Goal: Book appointment/travel/reservation

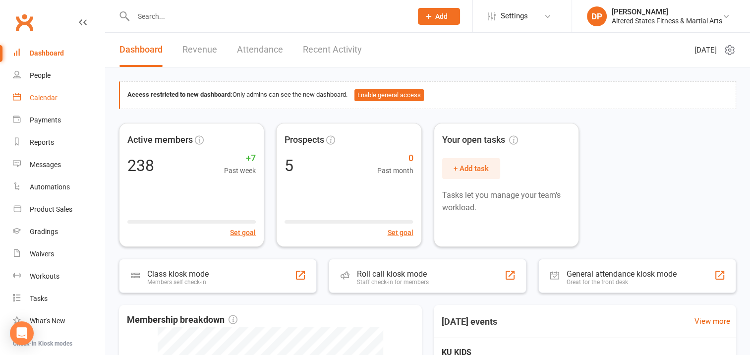
click at [45, 96] on div "Calendar" at bounding box center [44, 98] width 28 height 8
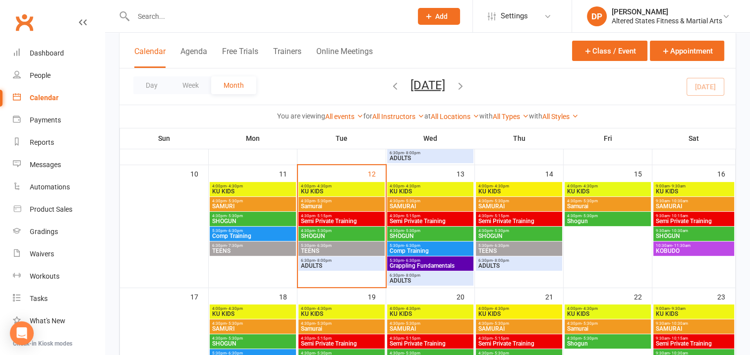
scroll to position [297, 0]
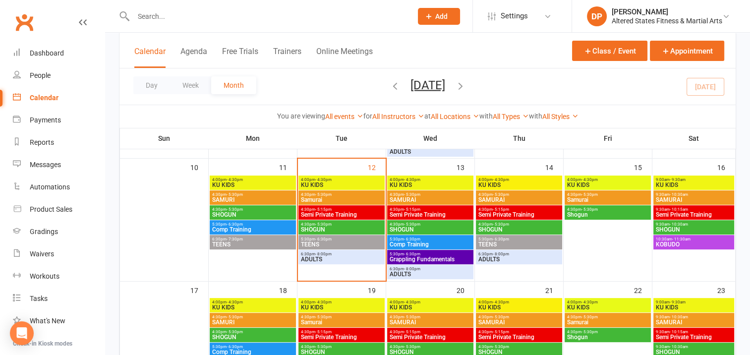
click at [266, 184] on span "KU KIDS" at bounding box center [253, 185] width 82 height 6
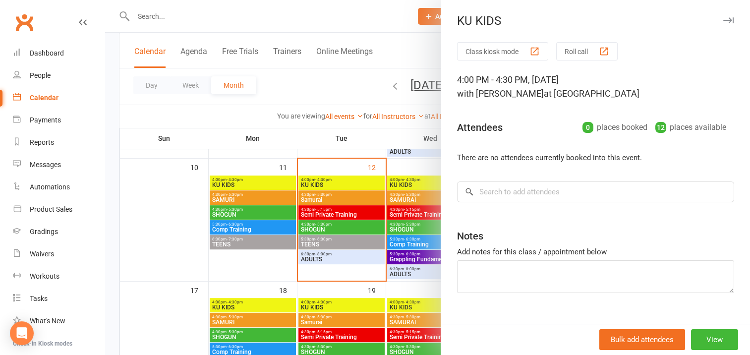
click at [260, 186] on div at bounding box center [427, 177] width 645 height 355
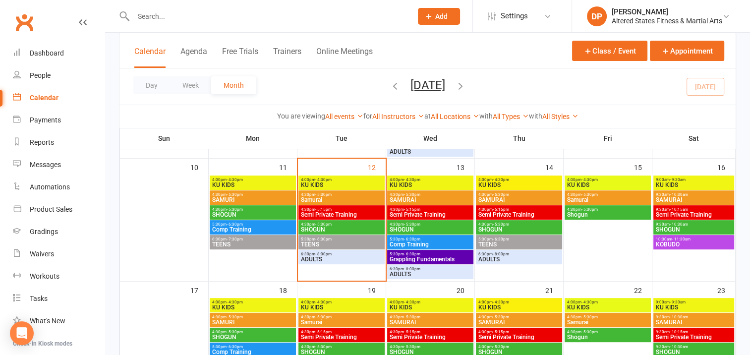
click at [262, 184] on span "KU KIDS" at bounding box center [253, 185] width 82 height 6
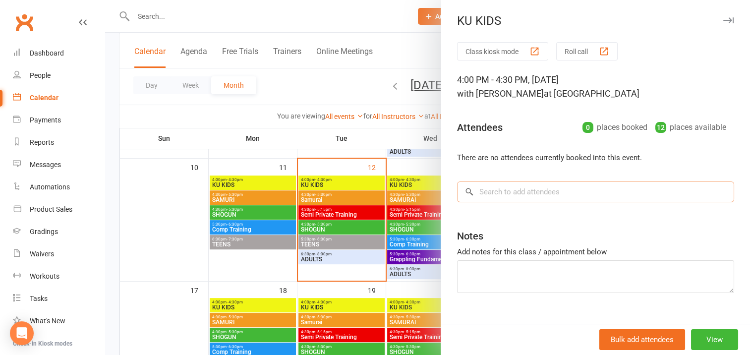
click at [480, 190] on input "search" at bounding box center [595, 191] width 277 height 21
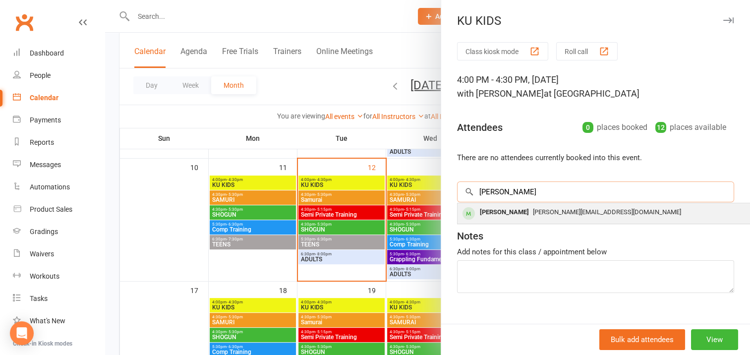
type input "ALFIE"
click at [492, 211] on div "Alfie Noble" at bounding box center [504, 212] width 57 height 14
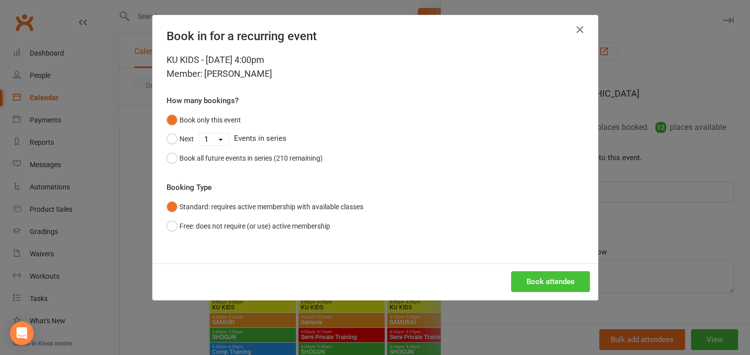
click at [542, 280] on button "Book attendee" at bounding box center [550, 281] width 79 height 21
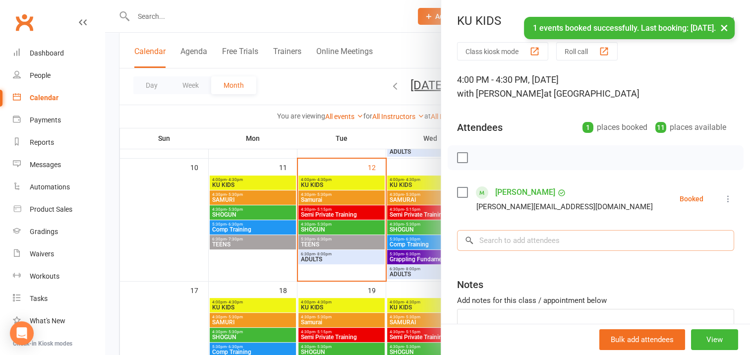
click at [497, 240] on input "search" at bounding box center [595, 240] width 277 height 21
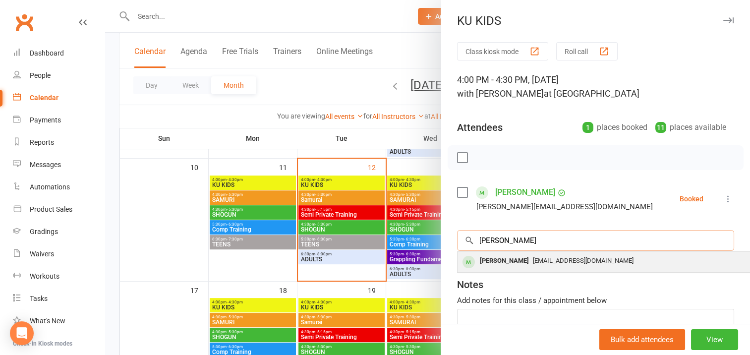
type input "arthur"
click at [507, 260] on div "Arthur Ross" at bounding box center [504, 261] width 57 height 14
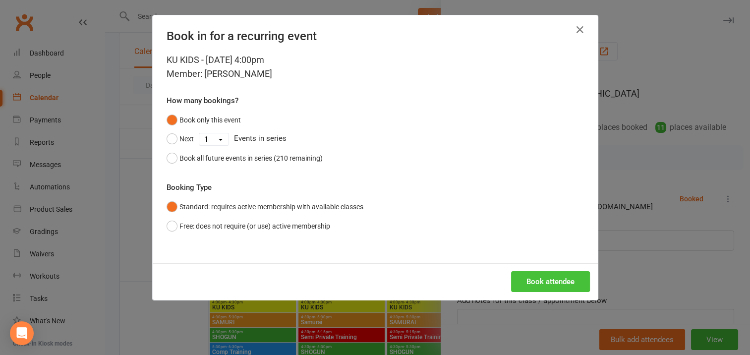
click at [545, 281] on button "Book attendee" at bounding box center [550, 281] width 79 height 21
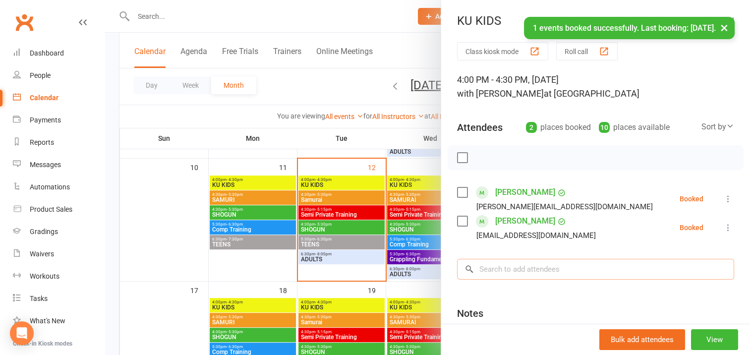
click at [481, 268] on input "search" at bounding box center [595, 269] width 277 height 21
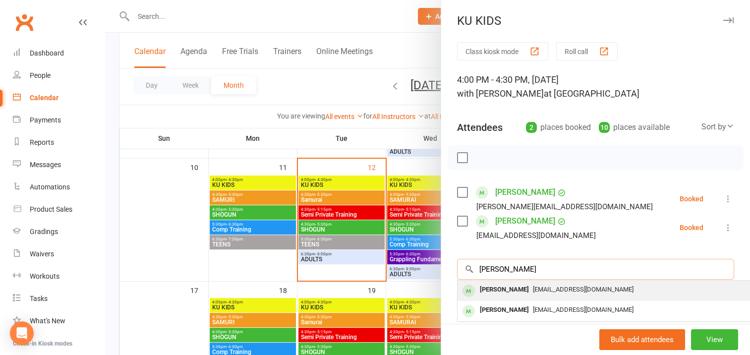
type input "billie"
click at [500, 289] on div "Billy Lees" at bounding box center [504, 290] width 57 height 14
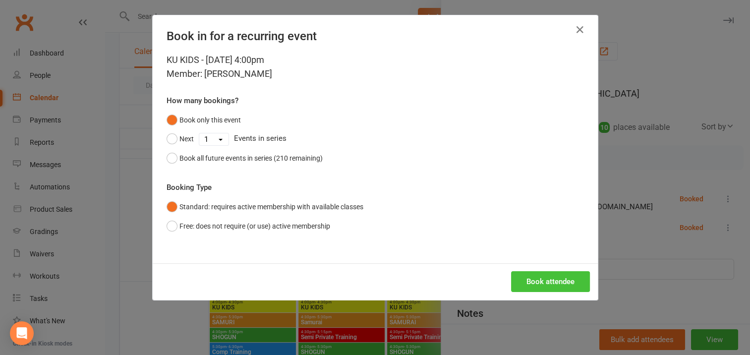
click at [533, 279] on button "Book attendee" at bounding box center [550, 281] width 79 height 21
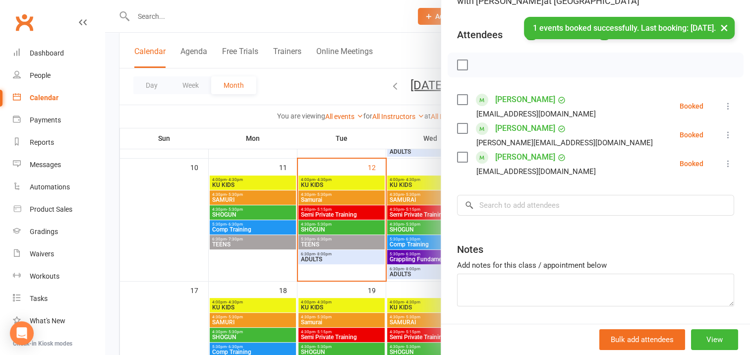
scroll to position [124, 0]
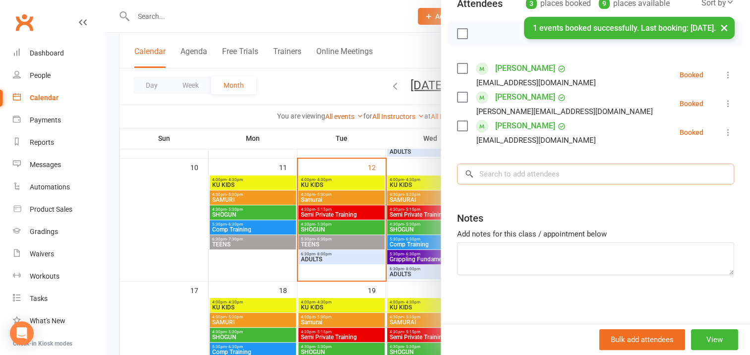
click at [487, 175] on input "search" at bounding box center [595, 174] width 277 height 21
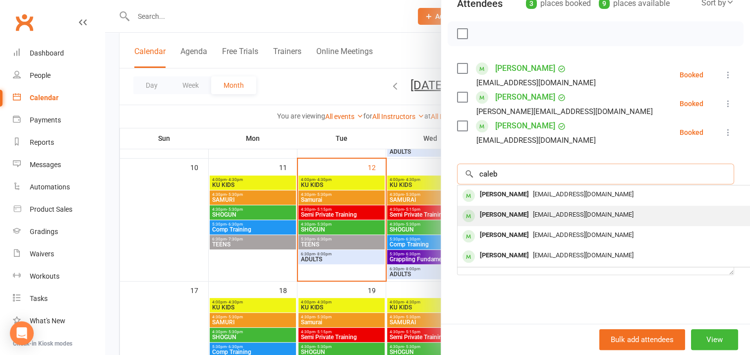
type input "caleb"
click at [496, 214] on div "Caleb Rickert" at bounding box center [504, 215] width 57 height 14
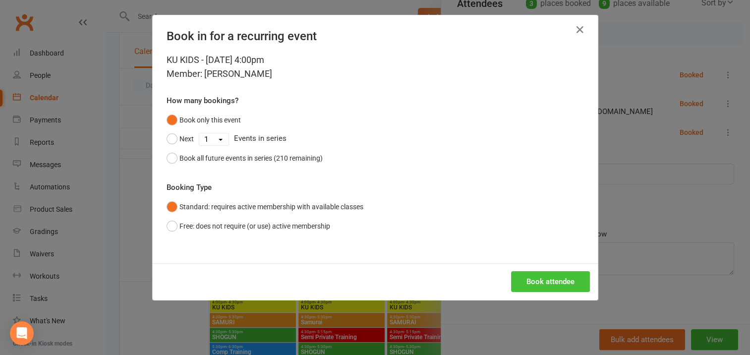
click at [541, 279] on button "Book attendee" at bounding box center [550, 281] width 79 height 21
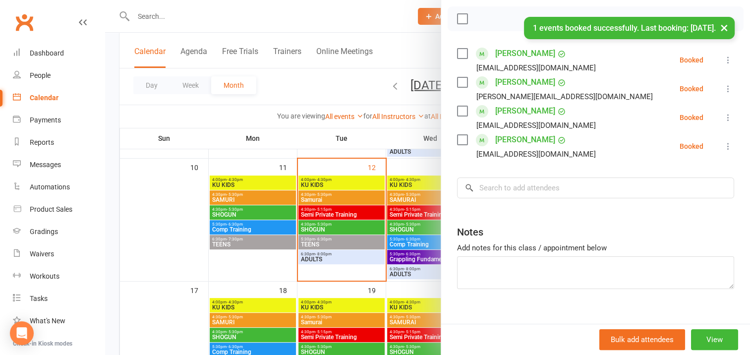
scroll to position [153, 0]
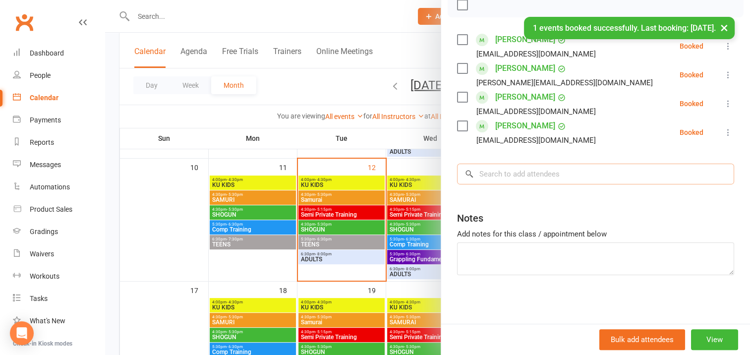
click at [483, 171] on input "search" at bounding box center [595, 174] width 277 height 21
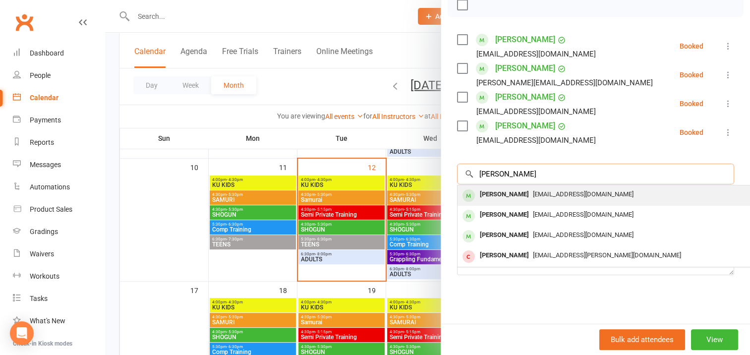
type input "cole"
click at [502, 194] on div "Cole Hamilton" at bounding box center [504, 194] width 57 height 14
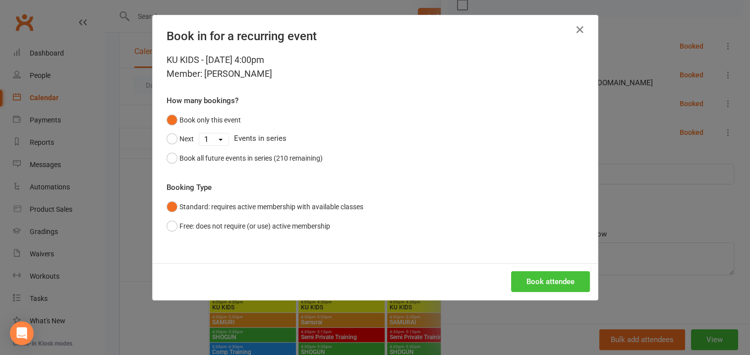
click at [539, 279] on button "Book attendee" at bounding box center [550, 281] width 79 height 21
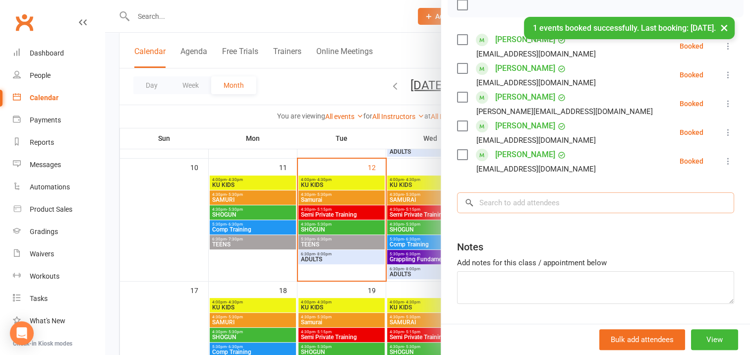
click at [480, 201] on input "search" at bounding box center [595, 202] width 277 height 21
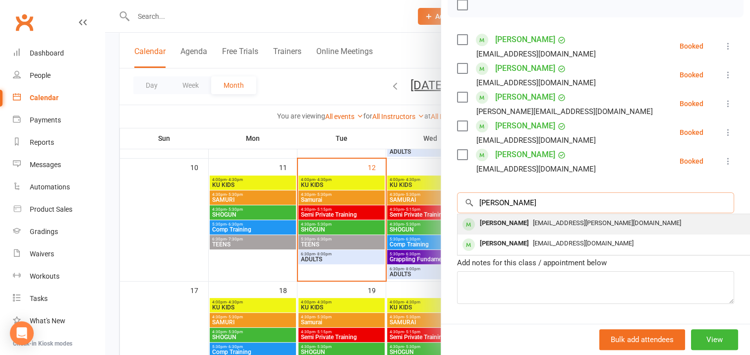
type input "henry"
click at [497, 222] on div "Henry Hopson" at bounding box center [504, 223] width 57 height 14
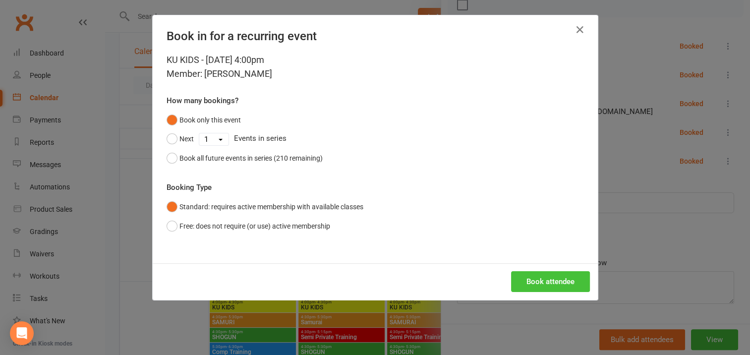
click at [540, 278] on button "Book attendee" at bounding box center [550, 281] width 79 height 21
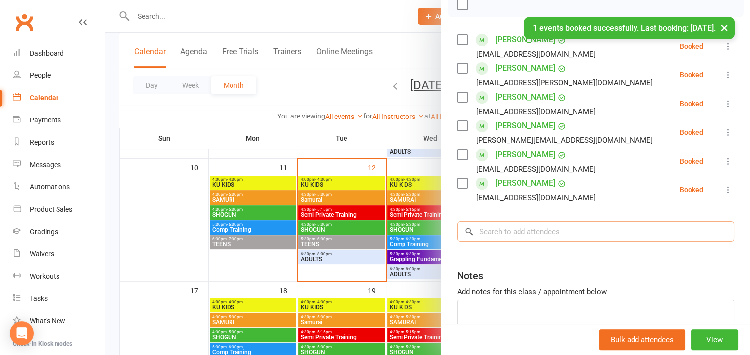
click at [489, 230] on input "search" at bounding box center [595, 231] width 277 height 21
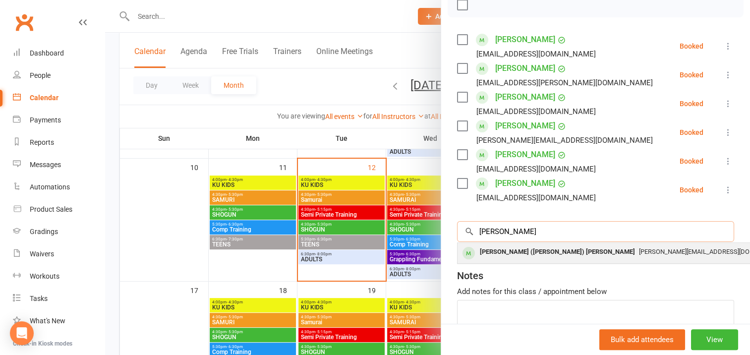
type input "jimmy"
click at [516, 252] on div "James (Jimmy) Porter" at bounding box center [557, 252] width 163 height 14
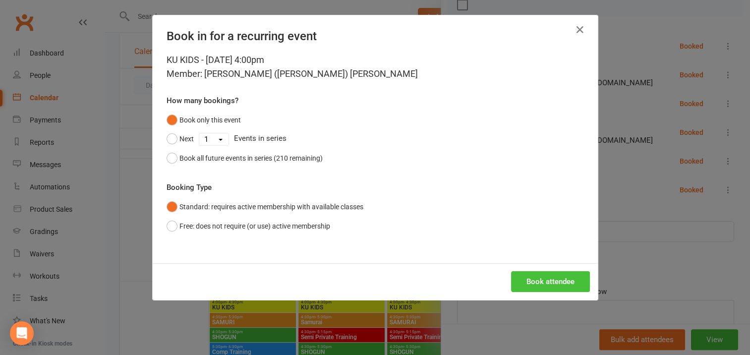
click at [537, 280] on button "Book attendee" at bounding box center [550, 281] width 79 height 21
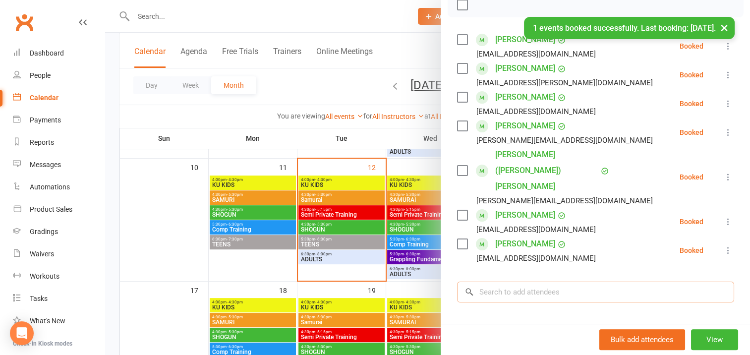
click at [479, 282] on input "search" at bounding box center [595, 292] width 277 height 21
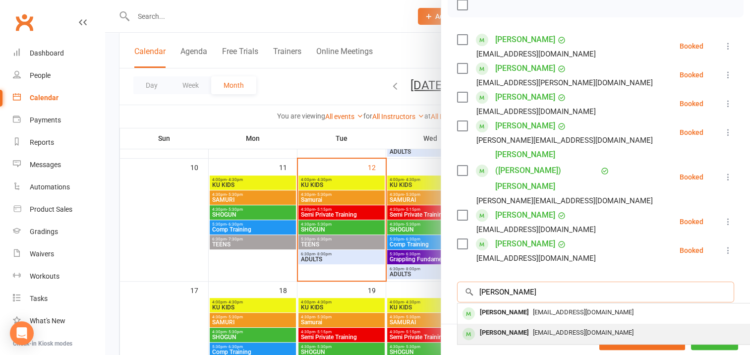
type input "wyatt"
click at [504, 326] on div "Wyatt Hamilton" at bounding box center [504, 333] width 57 height 14
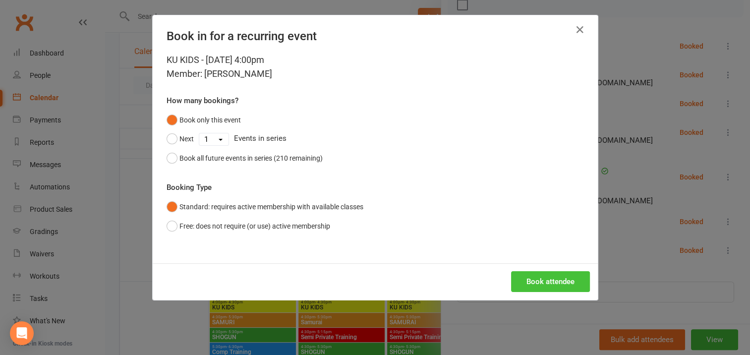
click at [525, 279] on button "Book attendee" at bounding box center [550, 281] width 79 height 21
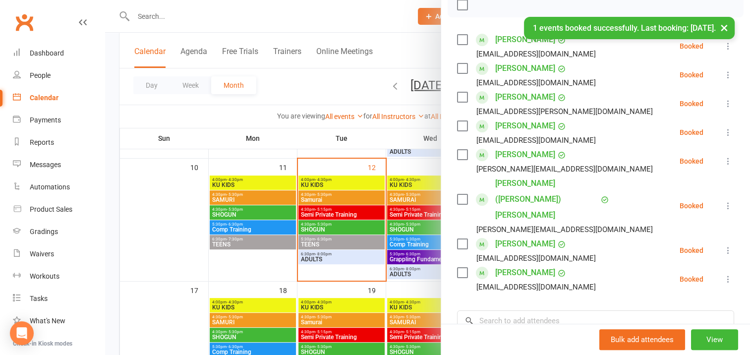
scroll to position [4, 0]
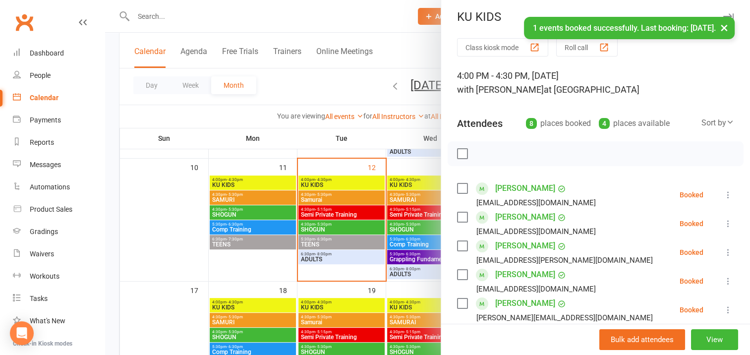
click at [457, 151] on label at bounding box center [462, 154] width 10 height 10
click at [481, 151] on icon "button" at bounding box center [484, 153] width 11 height 11
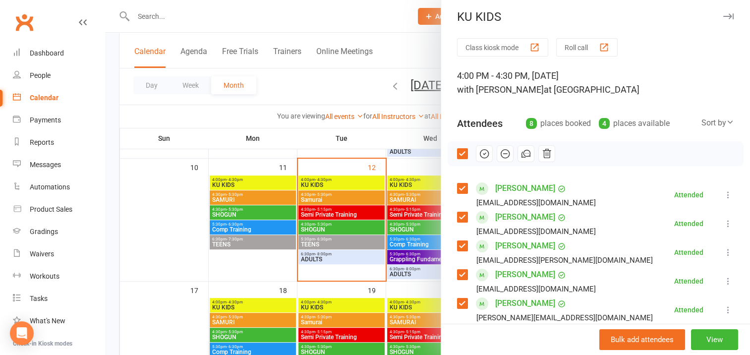
click at [264, 196] on div at bounding box center [427, 177] width 645 height 355
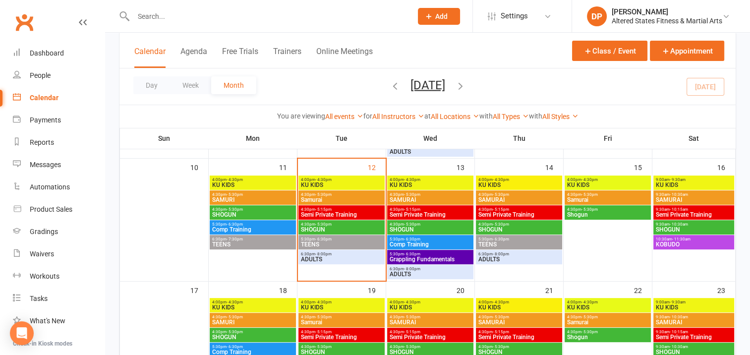
click at [264, 196] on span "4:30pm - 5:30pm" at bounding box center [253, 194] width 82 height 4
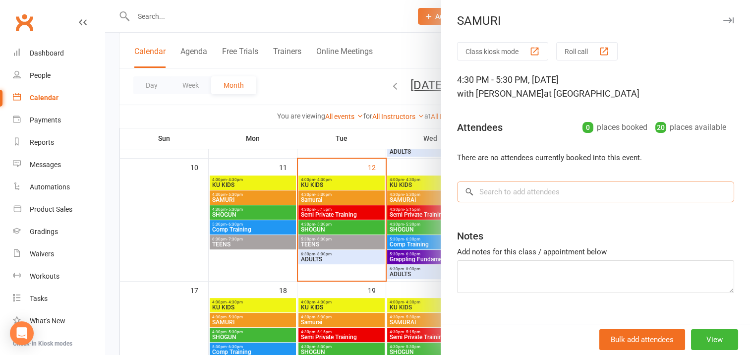
click at [482, 186] on input "search" at bounding box center [595, 191] width 277 height 21
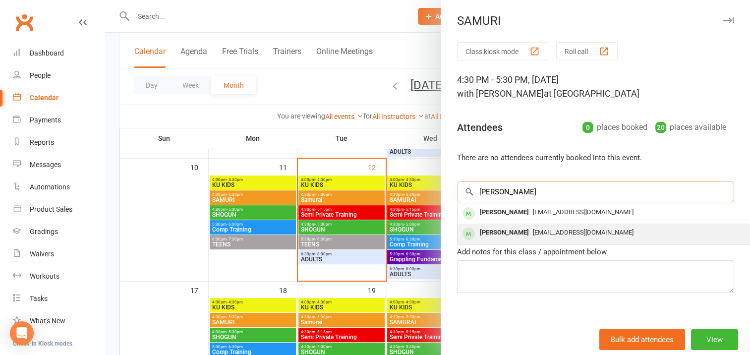
type input "adam"
click at [509, 230] on div "Adam Campbell" at bounding box center [504, 233] width 57 height 14
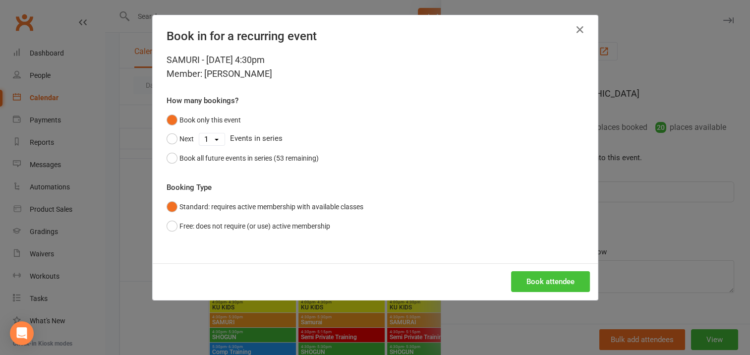
click at [538, 278] on button "Book attendee" at bounding box center [550, 281] width 79 height 21
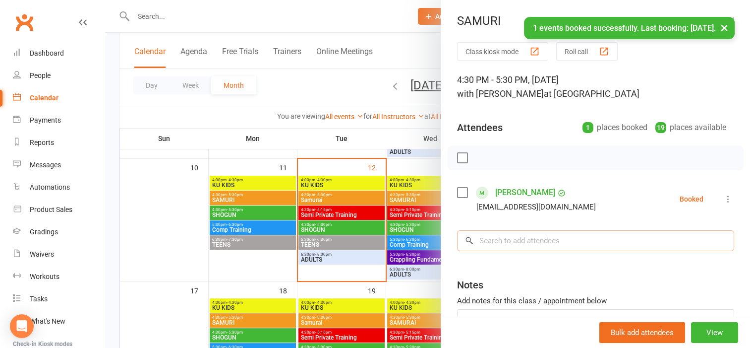
click at [493, 242] on input "search" at bounding box center [595, 240] width 277 height 21
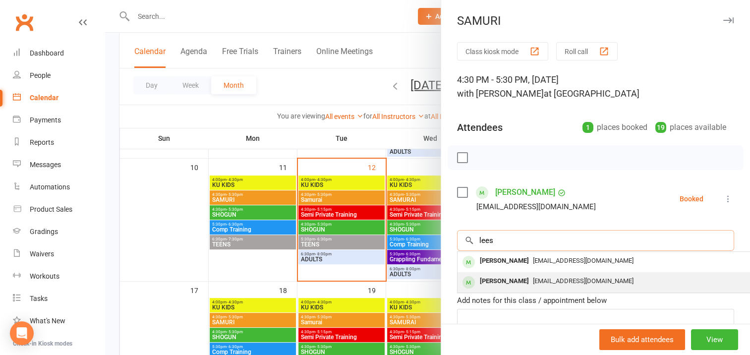
type input "lees"
click at [487, 279] on div "Harvie Lees" at bounding box center [504, 281] width 57 height 14
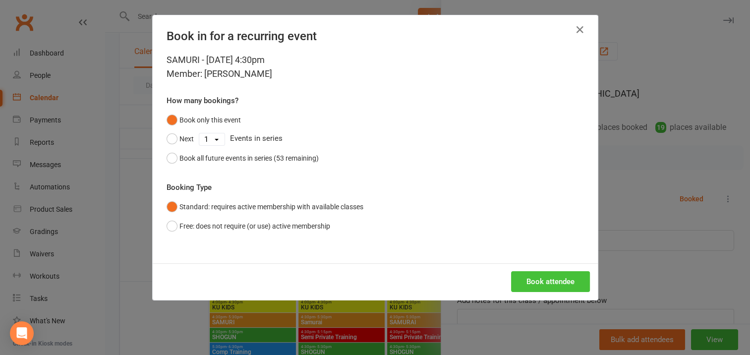
click at [533, 280] on button "Book attendee" at bounding box center [550, 281] width 79 height 21
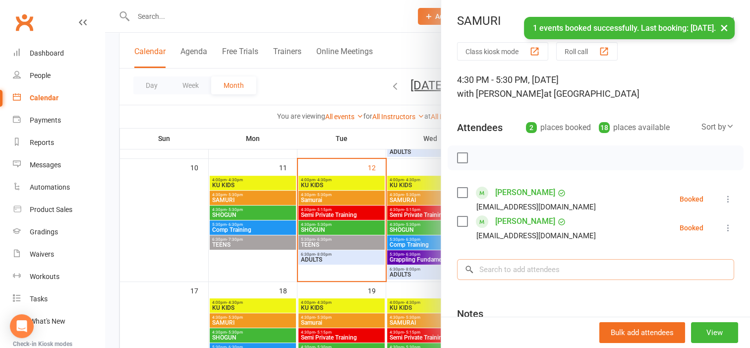
click at [484, 270] on input "search" at bounding box center [595, 269] width 277 height 21
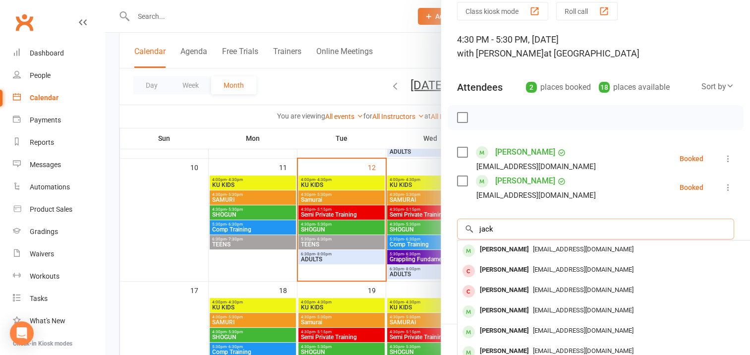
scroll to position [99, 0]
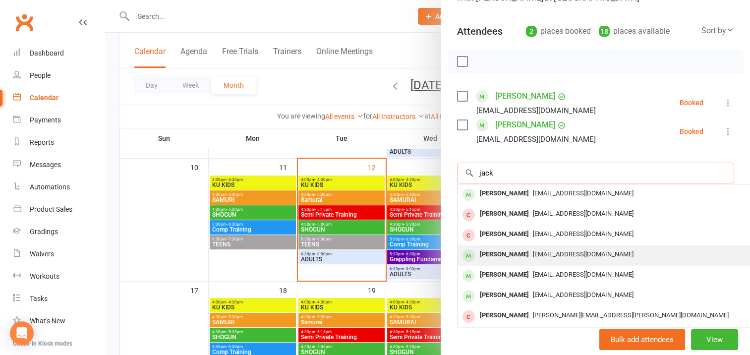
type input "jack"
click at [503, 251] on div "Jack Tawns" at bounding box center [504, 254] width 57 height 14
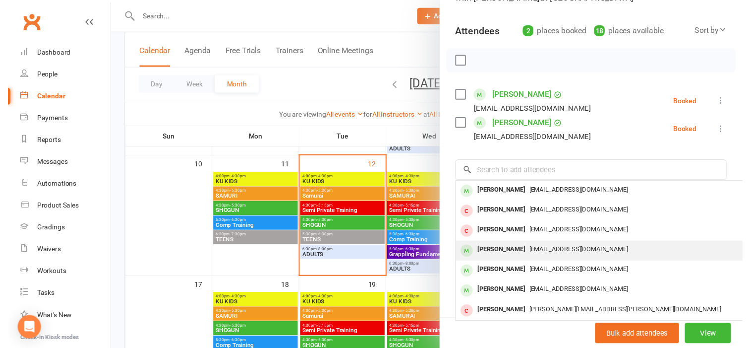
scroll to position [95, 0]
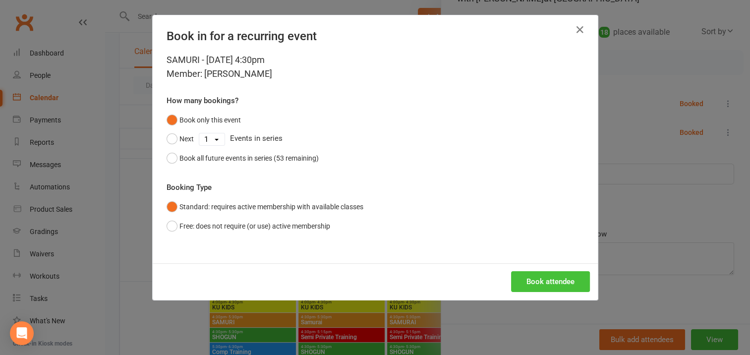
click at [540, 280] on button "Book attendee" at bounding box center [550, 281] width 79 height 21
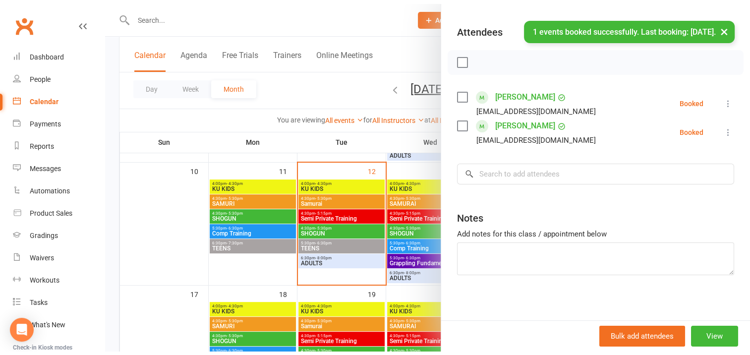
scroll to position [99, 0]
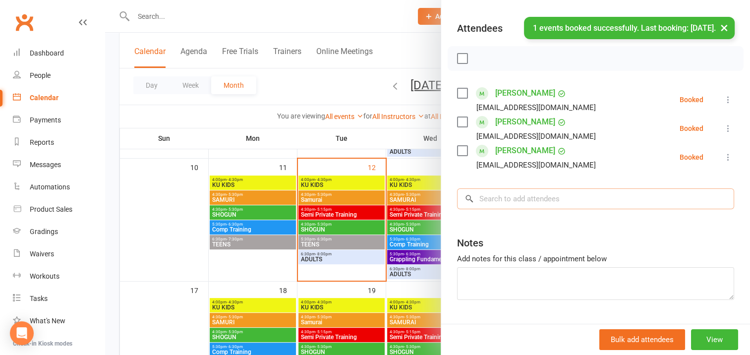
click at [483, 201] on input "search" at bounding box center [595, 198] width 277 height 21
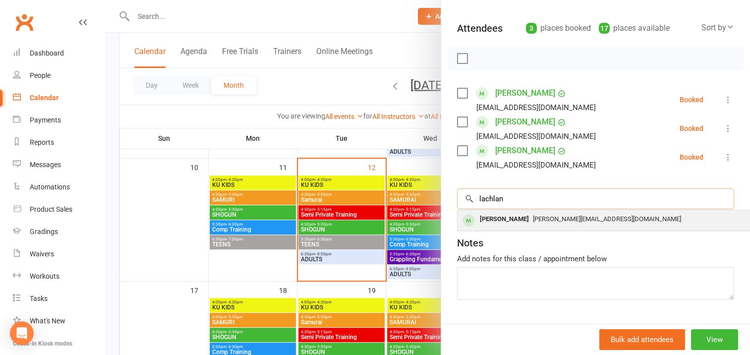
type input "lachlan"
click at [495, 219] on div "Lachlan Clarke" at bounding box center [504, 219] width 57 height 14
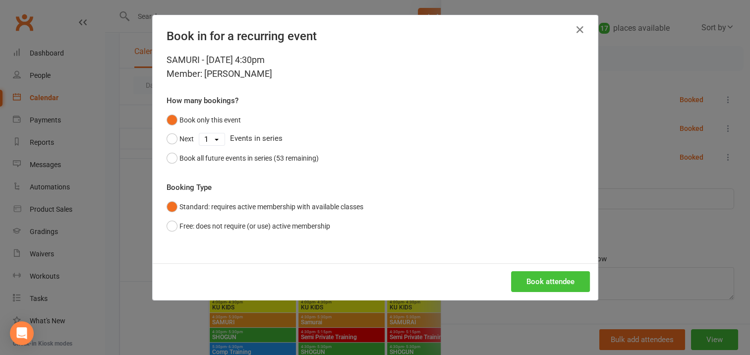
click at [542, 278] on button "Book attendee" at bounding box center [550, 281] width 79 height 21
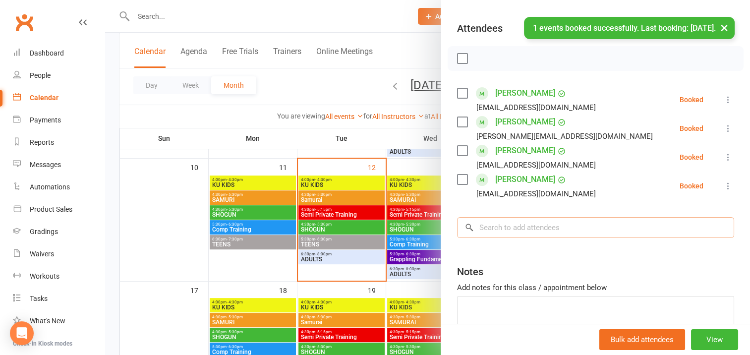
click at [489, 226] on input "search" at bounding box center [595, 227] width 277 height 21
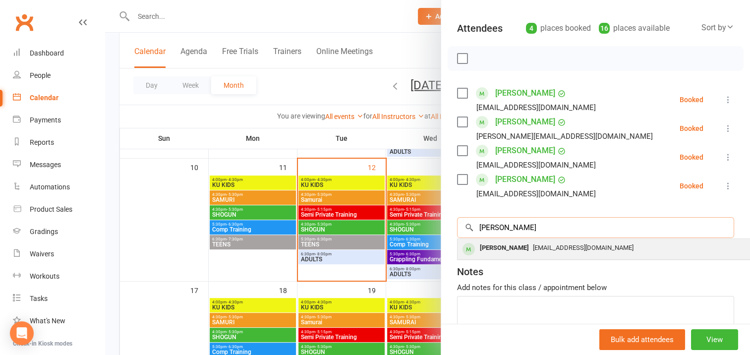
type input "lau"
click at [493, 248] on div "Laura Channing" at bounding box center [504, 248] width 57 height 14
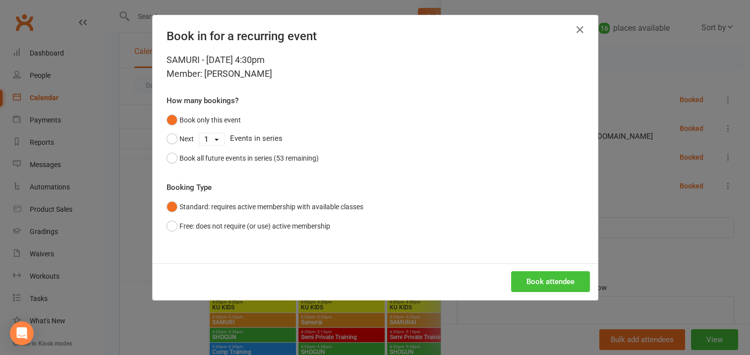
click at [550, 278] on button "Book attendee" at bounding box center [550, 281] width 79 height 21
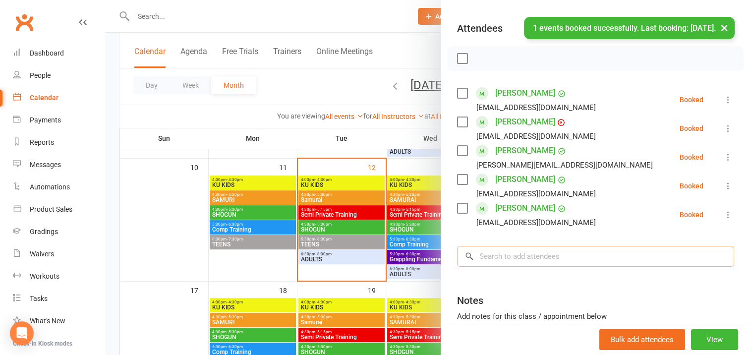
click at [484, 254] on input "search" at bounding box center [595, 256] width 277 height 21
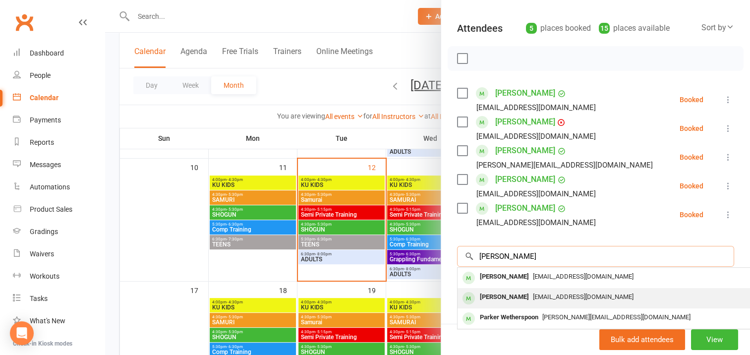
type input "parker"
click at [507, 294] on div "Parker Steffens" at bounding box center [504, 297] width 57 height 14
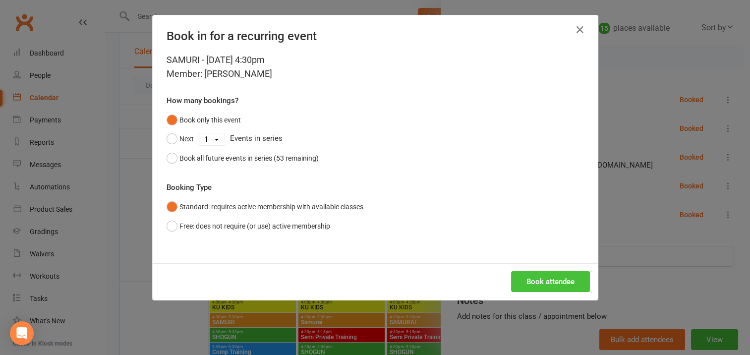
click at [536, 279] on button "Book attendee" at bounding box center [550, 281] width 79 height 21
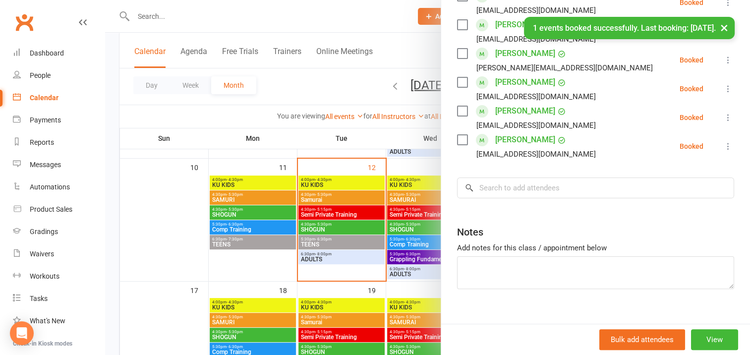
scroll to position [198, 0]
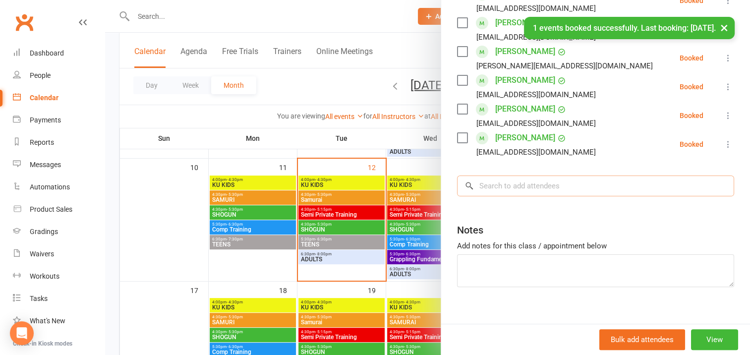
click at [476, 184] on input "search" at bounding box center [595, 185] width 277 height 21
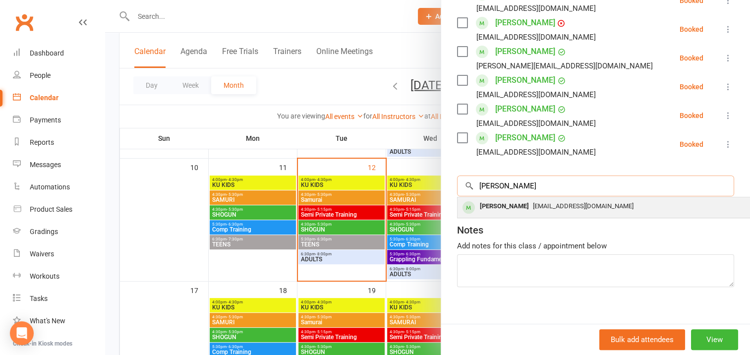
type input "robert"
click at [514, 205] on div "Robert Hermann" at bounding box center [504, 206] width 57 height 14
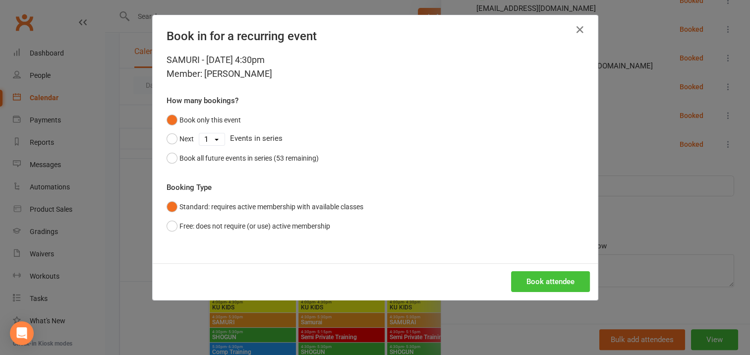
click at [538, 285] on button "Book attendee" at bounding box center [550, 281] width 79 height 21
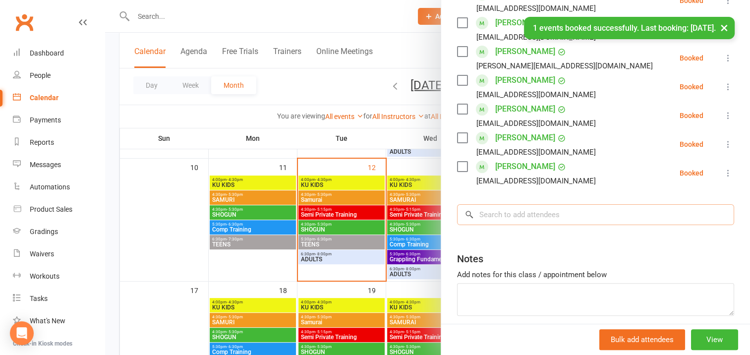
click at [489, 213] on input "search" at bounding box center [595, 214] width 277 height 21
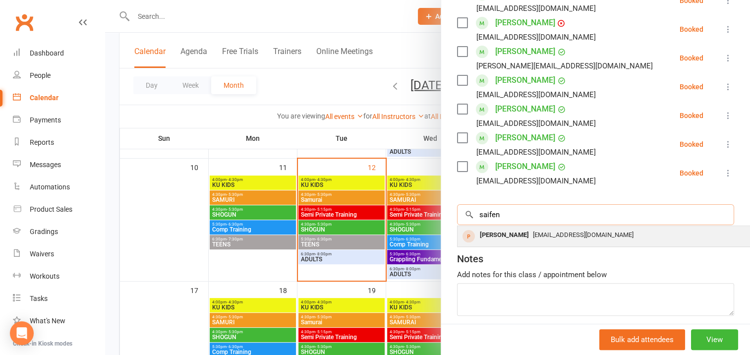
type input "saifen"
click at [491, 234] on div "Saifan Shoeb" at bounding box center [504, 235] width 57 height 14
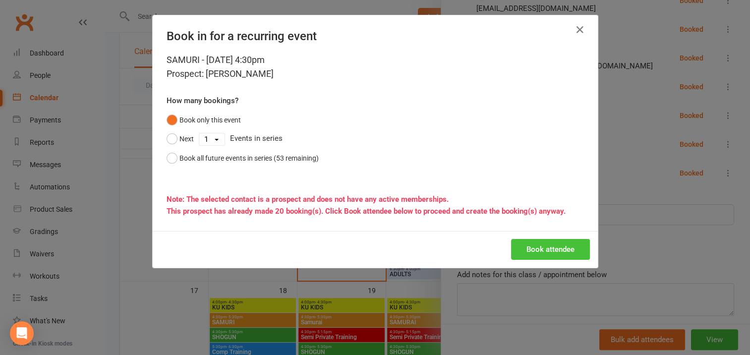
click at [532, 249] on button "Book attendee" at bounding box center [550, 249] width 79 height 21
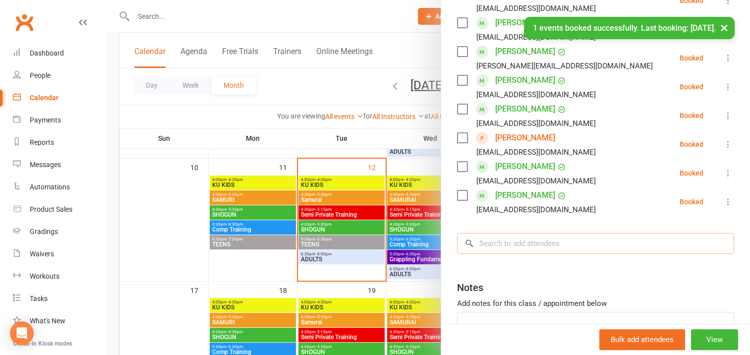
click at [487, 243] on input "search" at bounding box center [595, 243] width 277 height 21
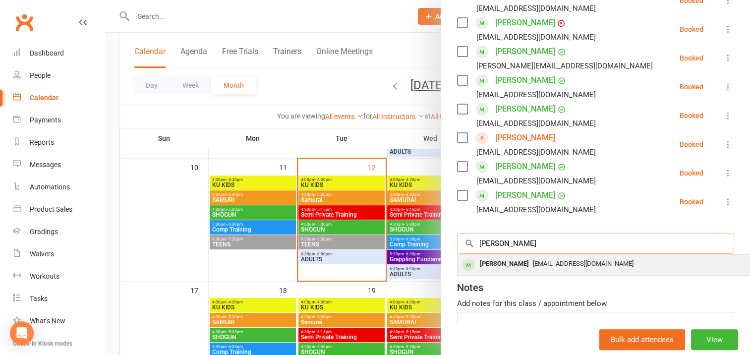
type input "viren"
click at [498, 263] on div "Viren Singh" at bounding box center [504, 264] width 57 height 14
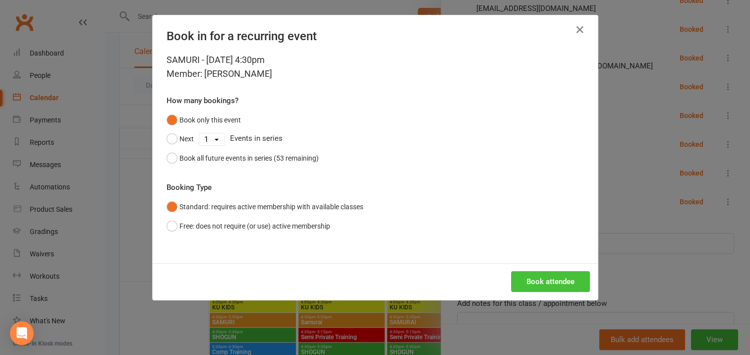
click at [534, 276] on button "Book attendee" at bounding box center [550, 281] width 79 height 21
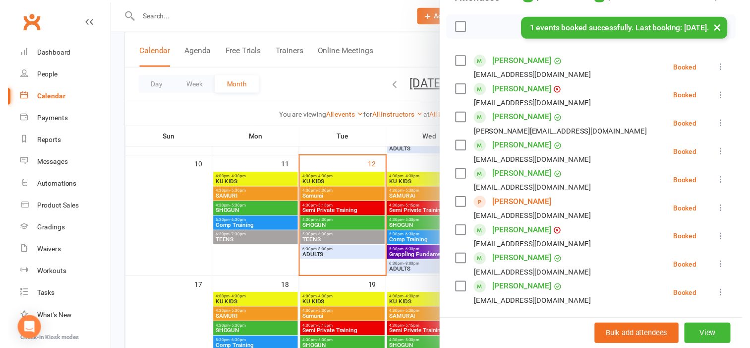
scroll to position [0, 0]
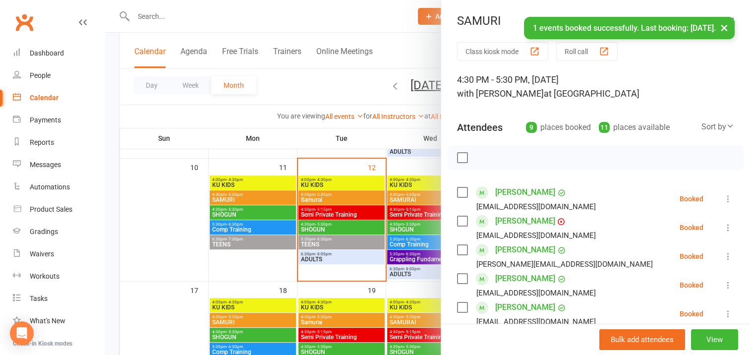
click at [457, 156] on label at bounding box center [462, 158] width 10 height 10
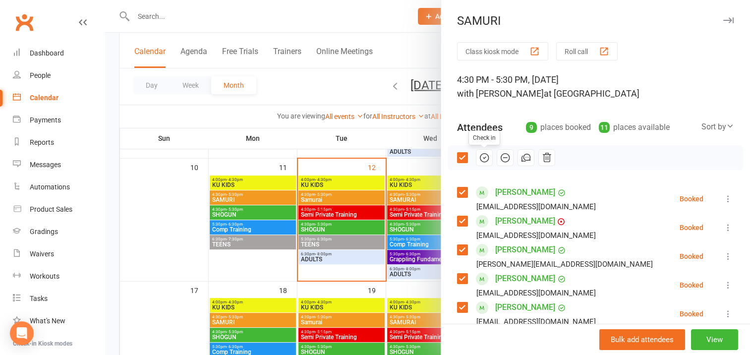
click at [484, 157] on icon "button" at bounding box center [484, 157] width 1 height 1
click at [723, 19] on icon "button" at bounding box center [728, 20] width 10 height 6
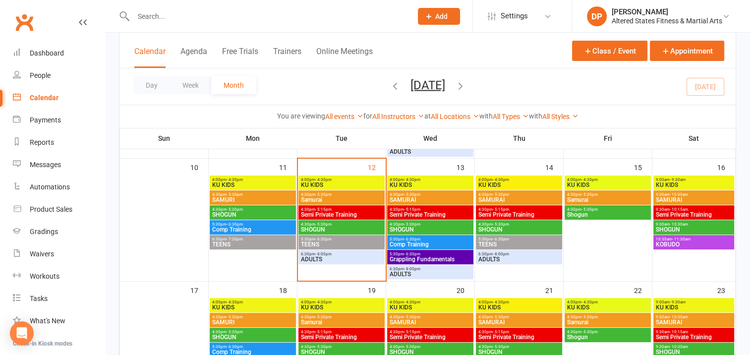
click at [263, 210] on span "4:30pm - 5:30pm" at bounding box center [253, 209] width 82 height 4
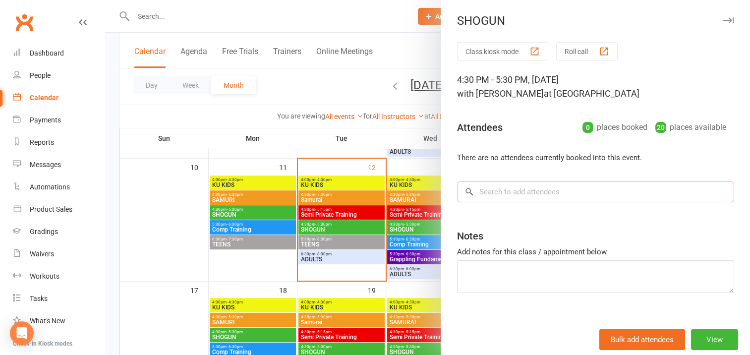
click at [487, 192] on input "search" at bounding box center [595, 191] width 277 height 21
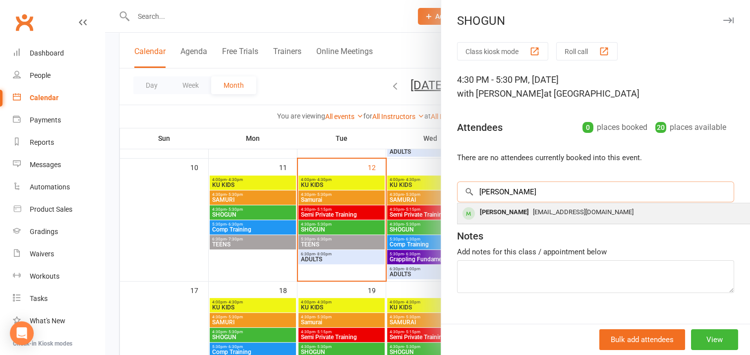
type input "abdul"
click at [490, 212] on div "Abdul Arshsan" at bounding box center [504, 212] width 57 height 14
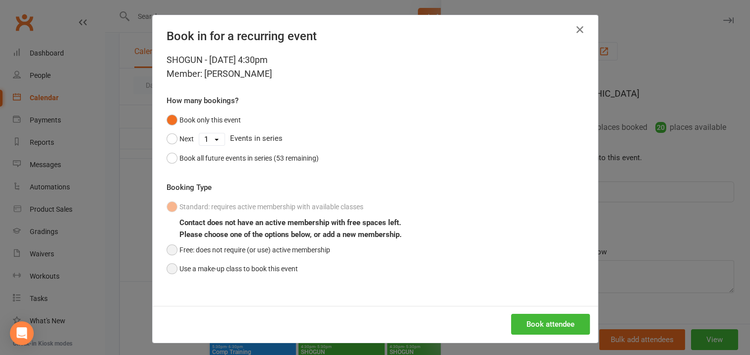
drag, startPoint x: 171, startPoint y: 248, endPoint x: 215, endPoint y: 262, distance: 46.6
click at [171, 248] on button "Free: does not require (or use) active membership" at bounding box center [249, 249] width 164 height 19
click at [533, 322] on button "Book attendee" at bounding box center [550, 324] width 79 height 21
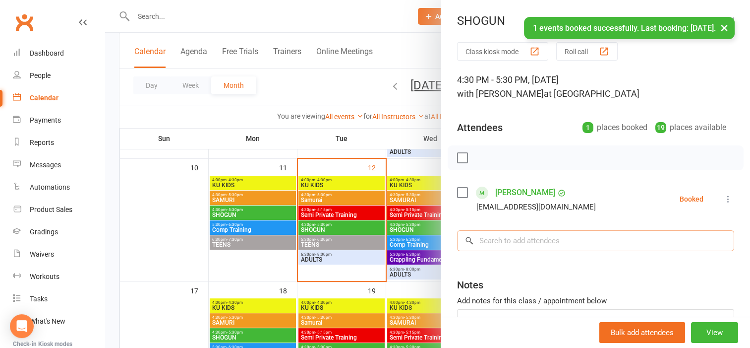
click at [488, 240] on input "search" at bounding box center [595, 240] width 277 height 21
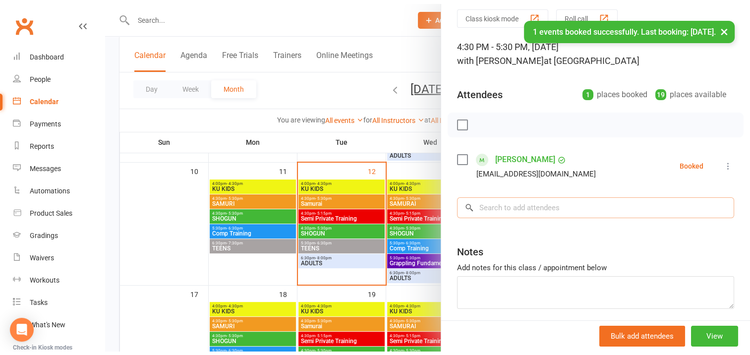
scroll to position [74, 0]
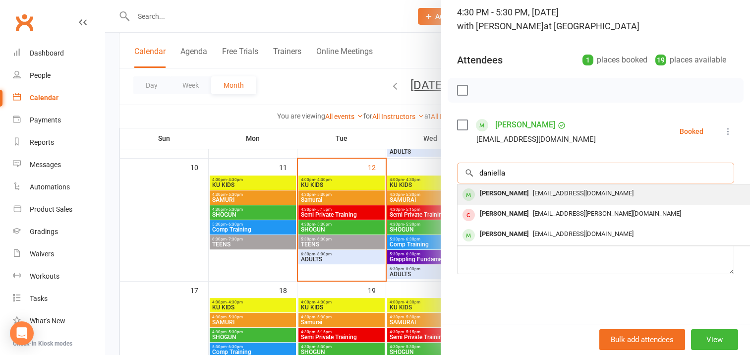
type input "daniella"
click at [494, 186] on div "Danielle Hermann" at bounding box center [504, 193] width 57 height 14
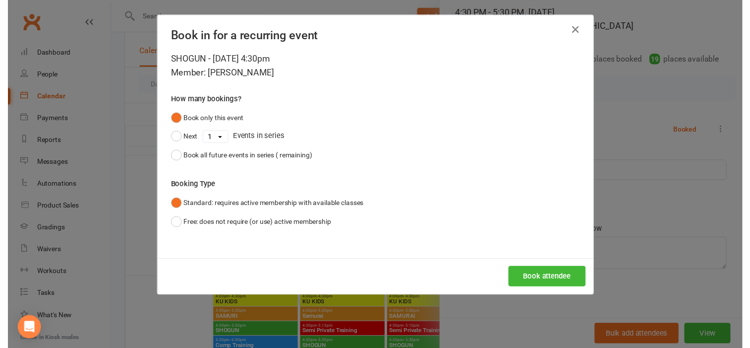
scroll to position [66, 0]
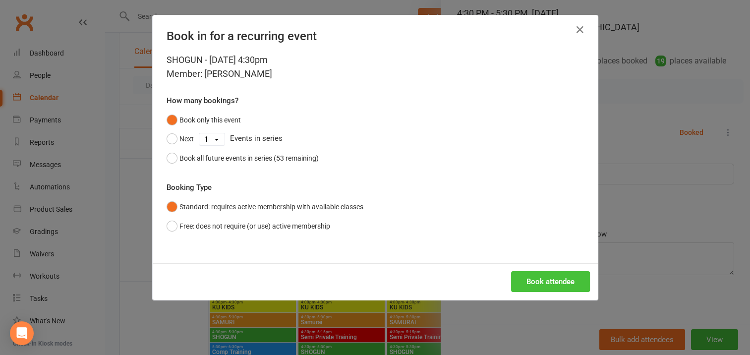
click at [539, 278] on button "Book attendee" at bounding box center [550, 281] width 79 height 21
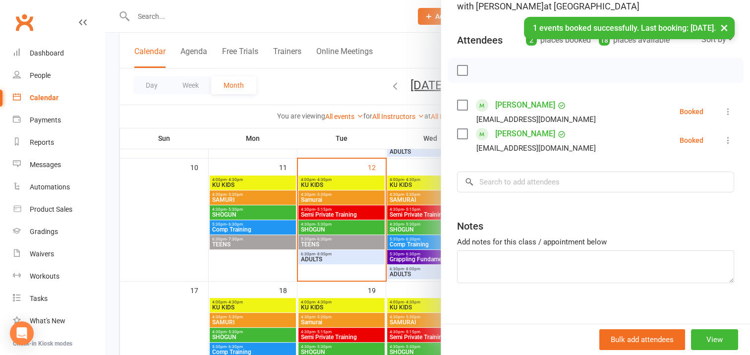
scroll to position [95, 0]
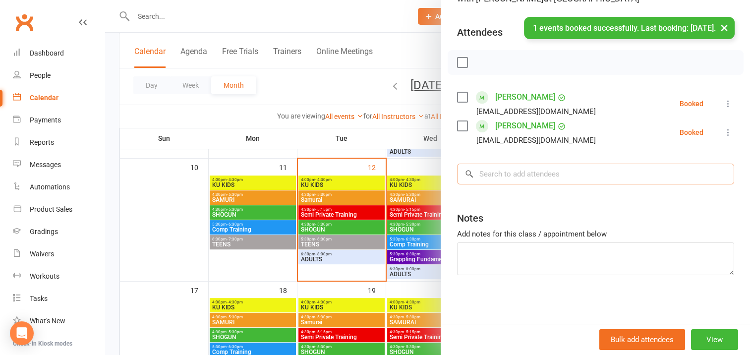
click at [492, 174] on input "search" at bounding box center [595, 174] width 277 height 21
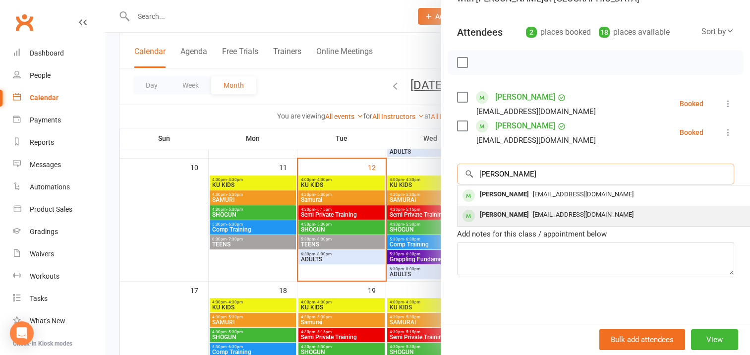
type input "felix"
click at [500, 212] on div "Felix Sharpe" at bounding box center [504, 215] width 57 height 14
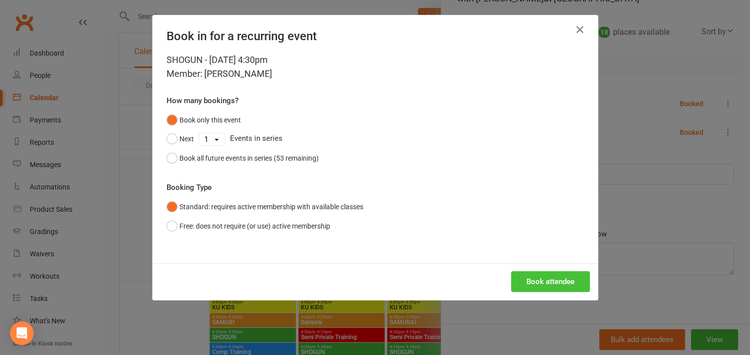
click at [542, 277] on button "Book attendee" at bounding box center [550, 281] width 79 height 21
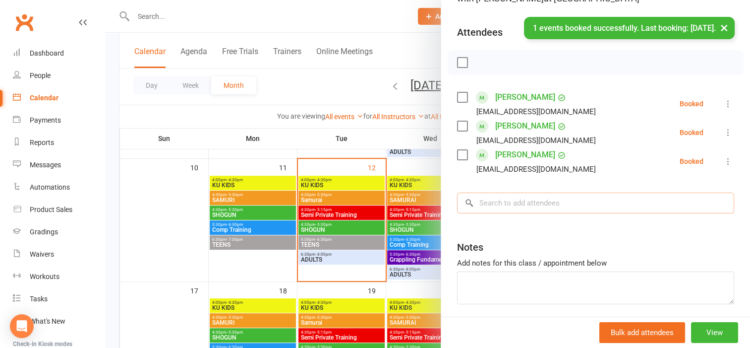
click at [485, 205] on input "search" at bounding box center [595, 202] width 277 height 21
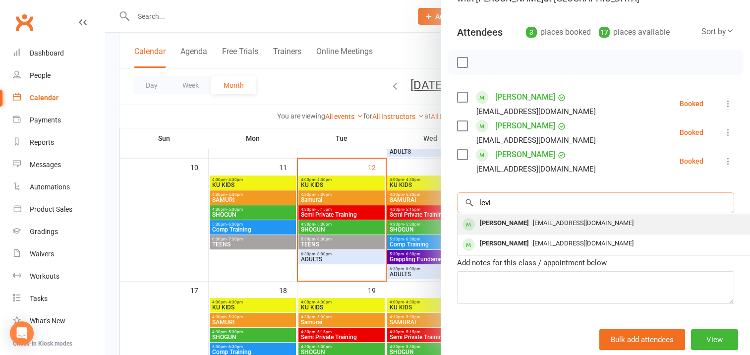
type input "levi"
click at [501, 220] on div "Levi Turner" at bounding box center [504, 223] width 57 height 14
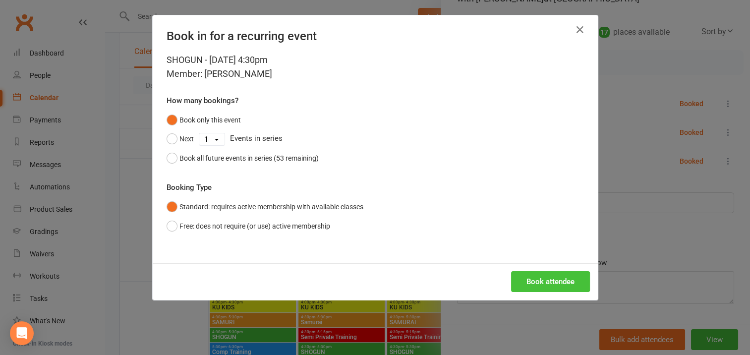
click at [544, 277] on button "Book attendee" at bounding box center [550, 281] width 79 height 21
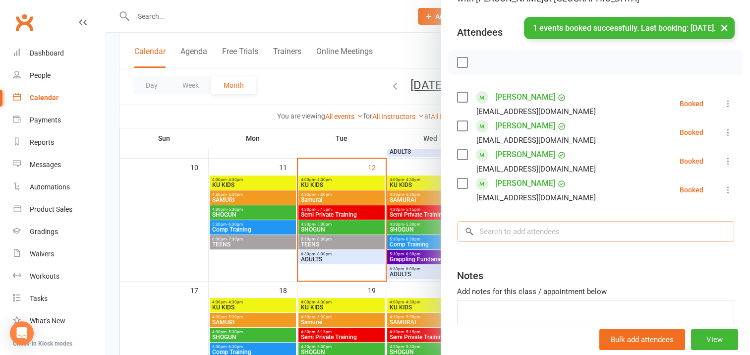
click at [494, 231] on input "search" at bounding box center [595, 231] width 277 height 21
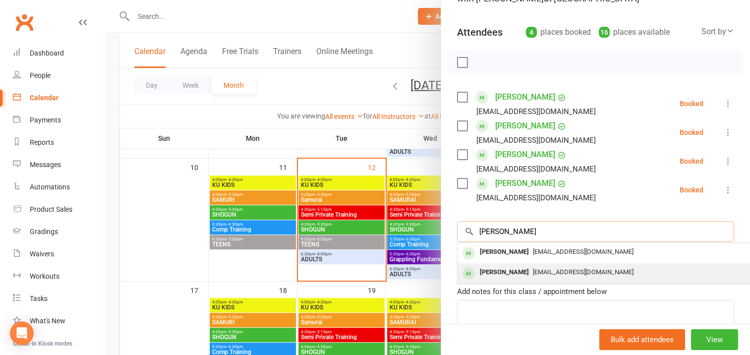
type input "logan"
click at [502, 269] on div "Logan Hardy" at bounding box center [504, 272] width 57 height 14
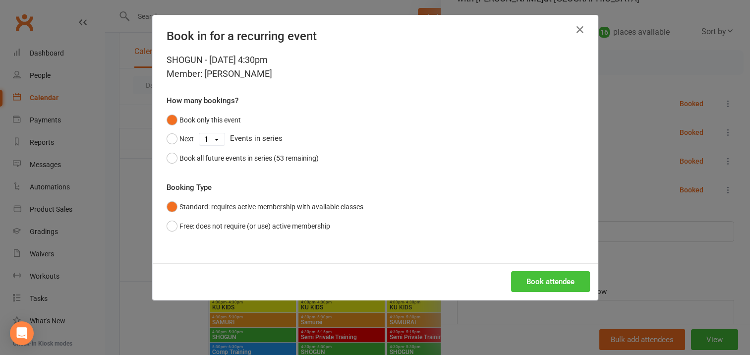
click at [540, 280] on button "Book attendee" at bounding box center [550, 281] width 79 height 21
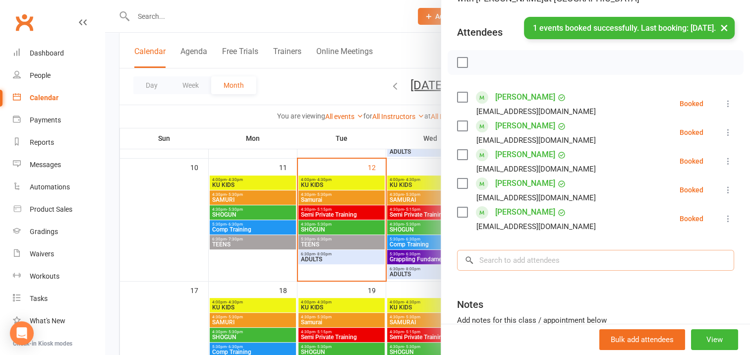
click at [487, 260] on input "search" at bounding box center [595, 260] width 277 height 21
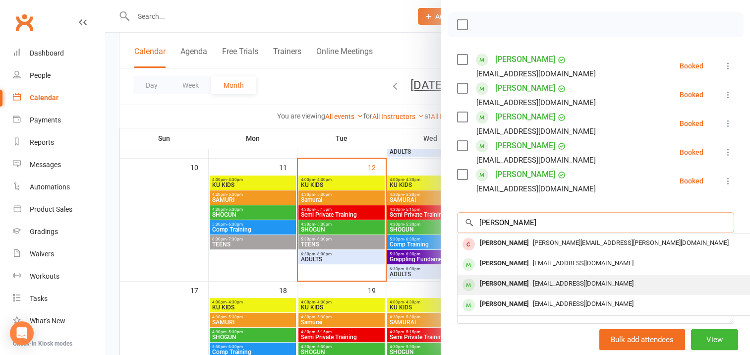
scroll to position [189, 0]
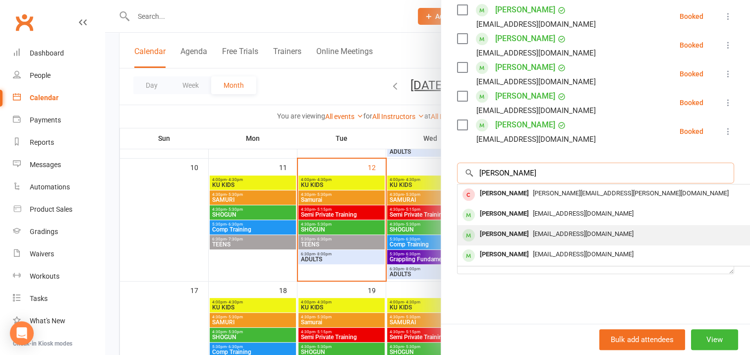
type input "mason"
click at [508, 227] on div "Mason Selman" at bounding box center [504, 234] width 57 height 14
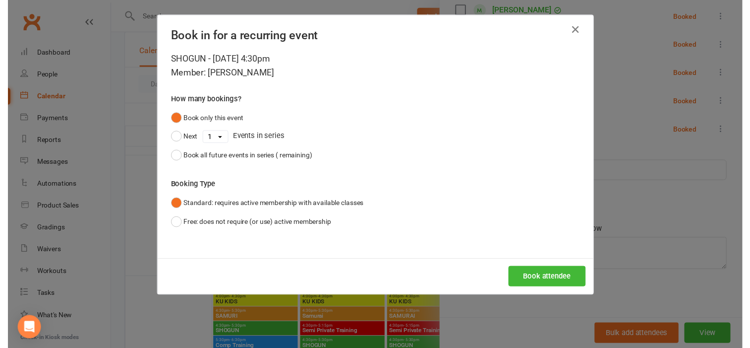
scroll to position [181, 0]
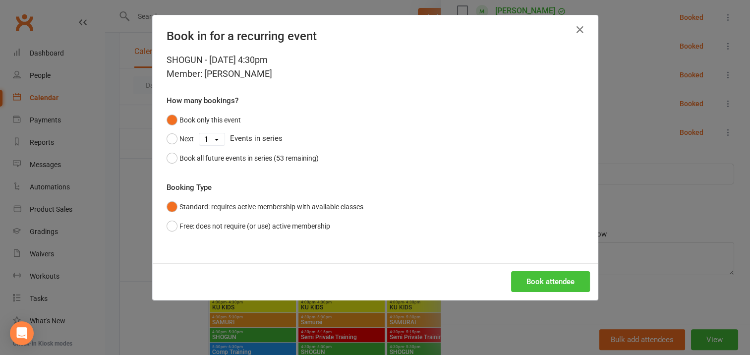
click at [543, 280] on button "Book attendee" at bounding box center [550, 281] width 79 height 21
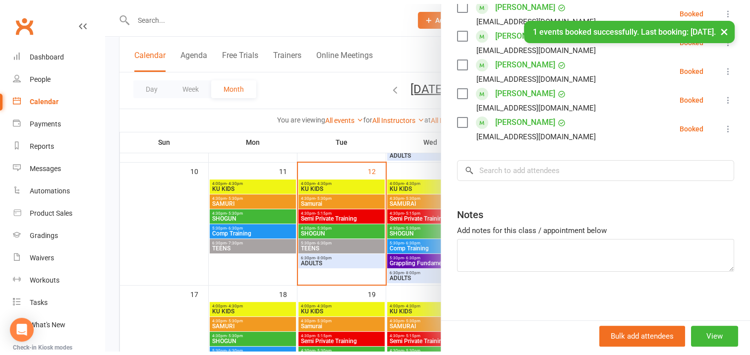
scroll to position [189, 0]
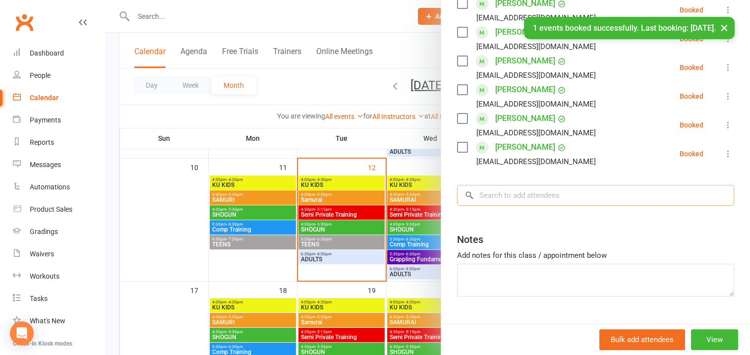
click at [483, 193] on input "search" at bounding box center [595, 195] width 277 height 21
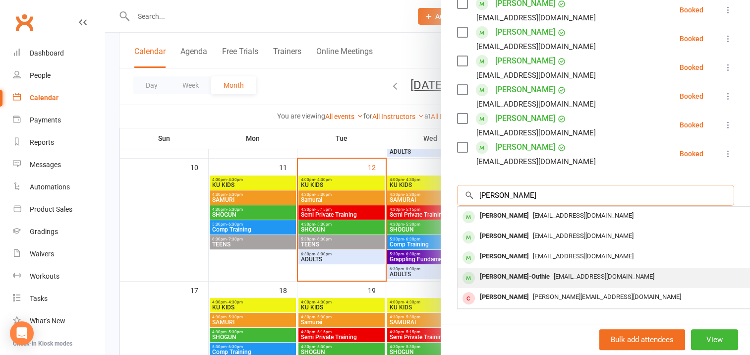
type input "thomas"
click at [520, 276] on div "Thomas Brown-Outhie" at bounding box center [515, 277] width 78 height 14
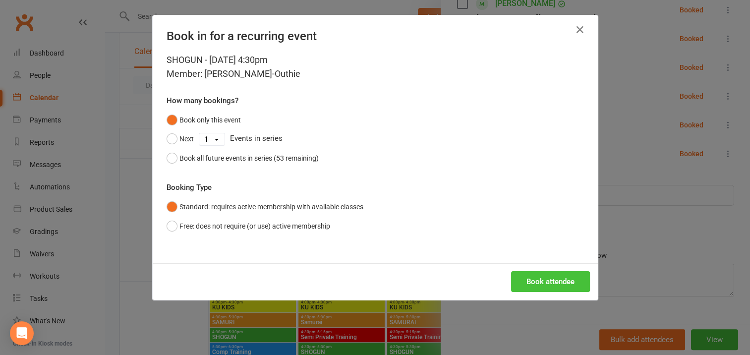
click at [541, 280] on button "Book attendee" at bounding box center [550, 281] width 79 height 21
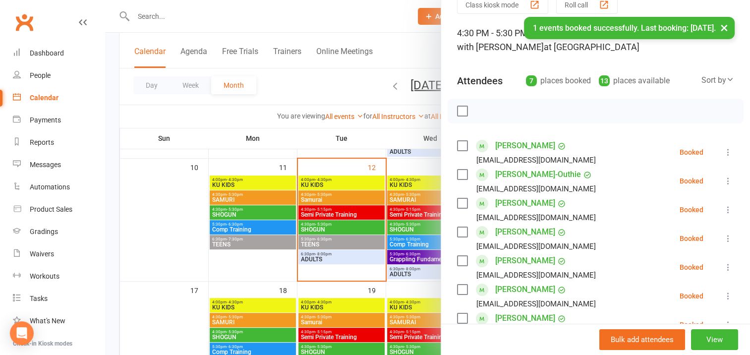
scroll to position [40, 0]
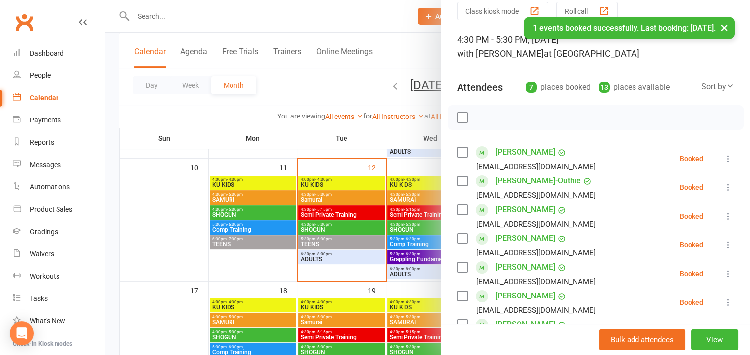
click at [458, 119] on label at bounding box center [462, 118] width 10 height 10
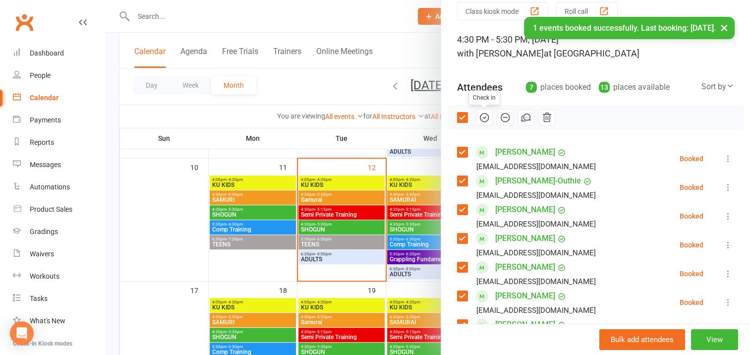
drag, startPoint x: 480, startPoint y: 116, endPoint x: 430, endPoint y: 26, distance: 102.8
click at [480, 116] on icon "button" at bounding box center [484, 117] width 11 height 11
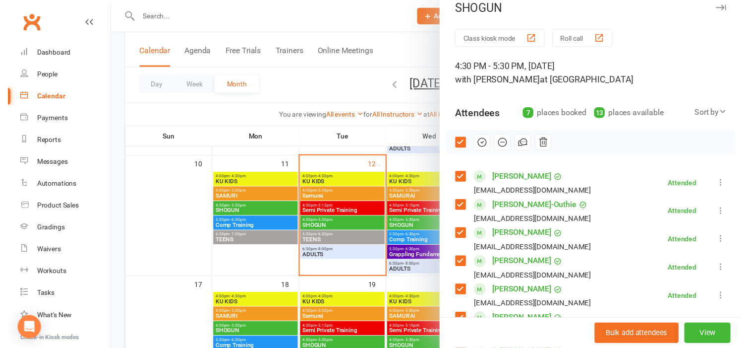
scroll to position [0, 0]
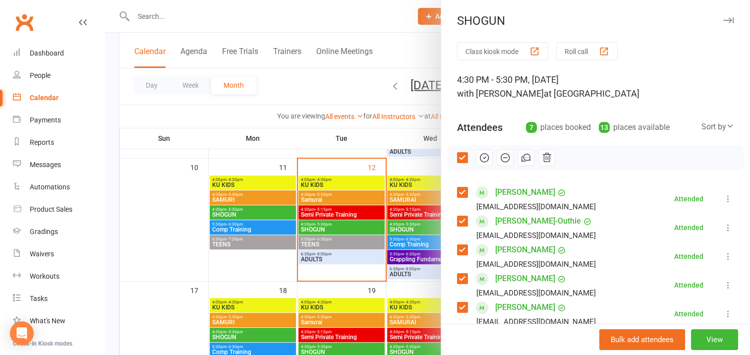
click at [723, 22] on icon "button" at bounding box center [728, 20] width 10 height 6
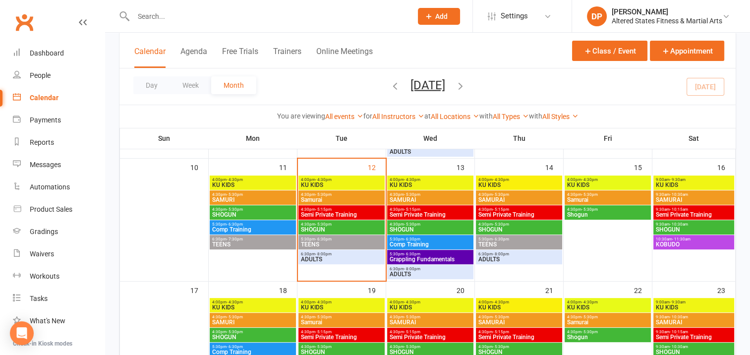
click at [267, 239] on span "6:30pm - 7:30pm" at bounding box center [253, 239] width 82 height 4
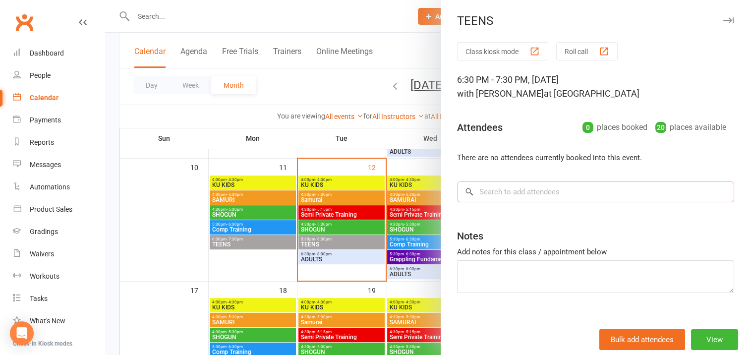
click at [483, 192] on input "search" at bounding box center [595, 191] width 277 height 21
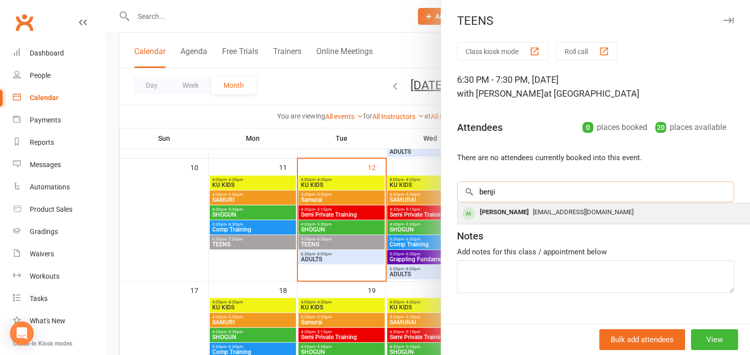
type input "benji"
click at [499, 212] on div "Benji Grainger" at bounding box center [504, 212] width 57 height 14
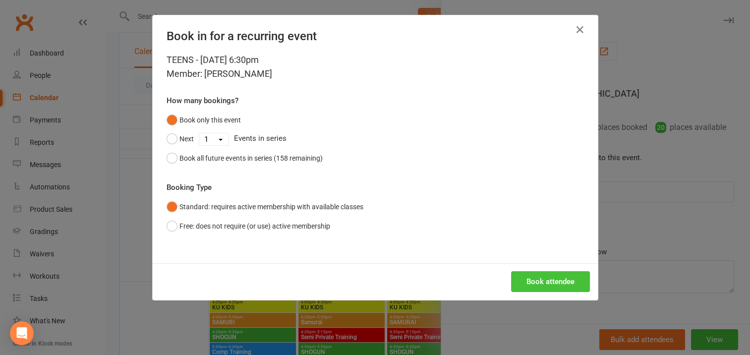
click at [549, 280] on button "Book attendee" at bounding box center [550, 281] width 79 height 21
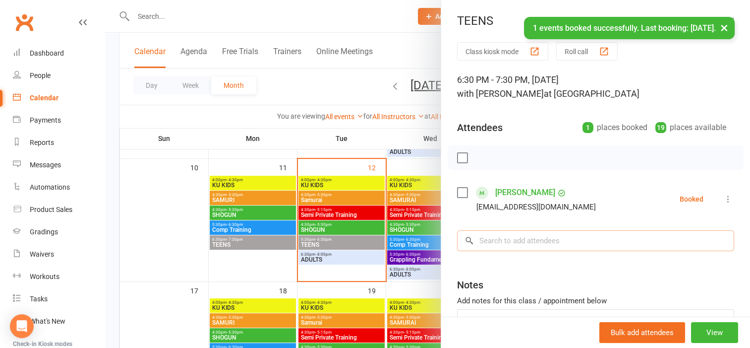
click at [477, 236] on input "search" at bounding box center [595, 240] width 277 height 21
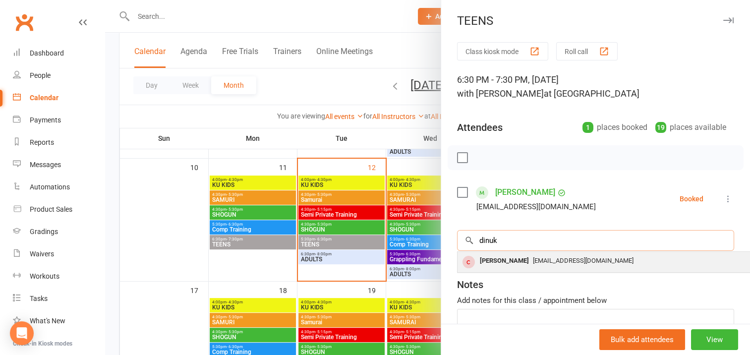
type input "dinuk"
click at [486, 260] on div "Dinuk Wijesini" at bounding box center [504, 261] width 57 height 14
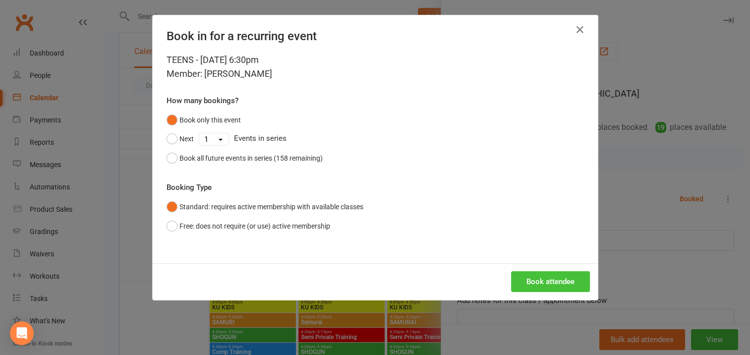
click at [527, 278] on button "Book attendee" at bounding box center [550, 281] width 79 height 21
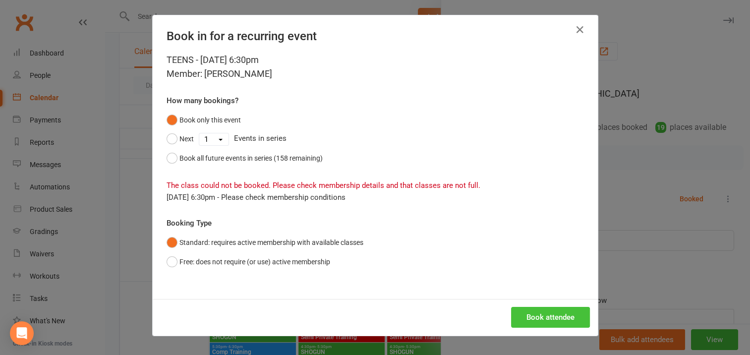
click at [537, 314] on button "Book attendee" at bounding box center [550, 317] width 79 height 21
click at [167, 261] on button "Free: does not require (or use) active membership" at bounding box center [249, 261] width 164 height 19
click at [530, 312] on button "Book attendee" at bounding box center [550, 317] width 79 height 21
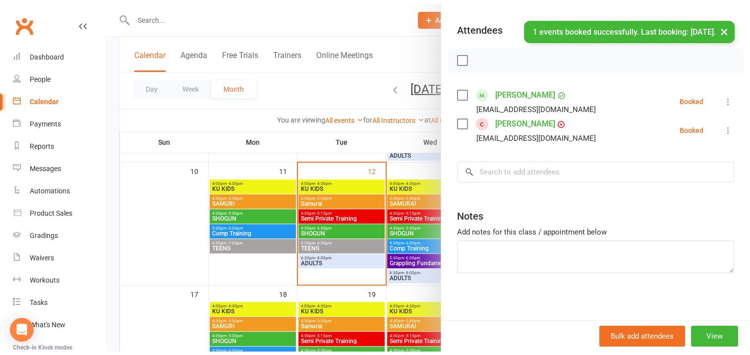
scroll to position [103, 0]
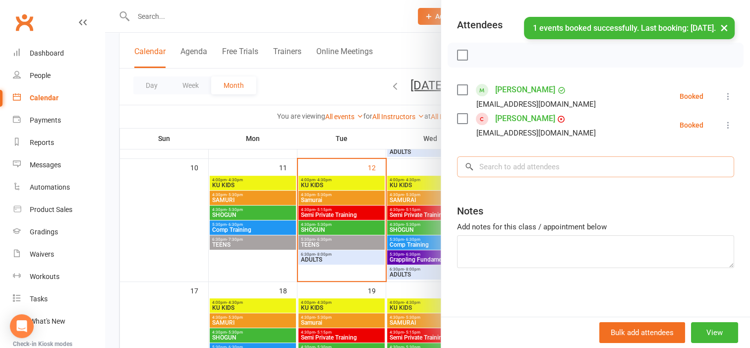
click at [488, 165] on input "search" at bounding box center [595, 166] width 277 height 21
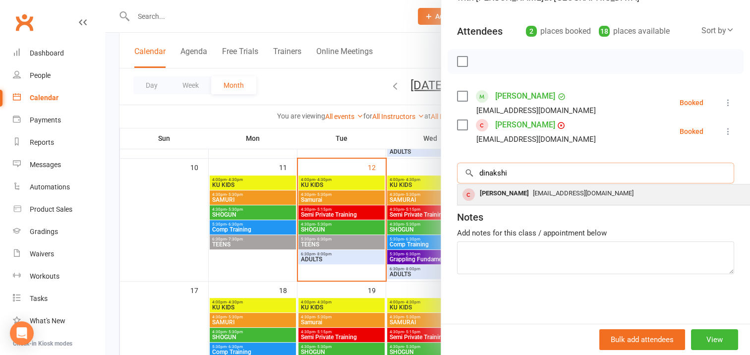
type input "dinakshi"
click at [488, 186] on div "Dinakshi Wijesini" at bounding box center [504, 193] width 57 height 14
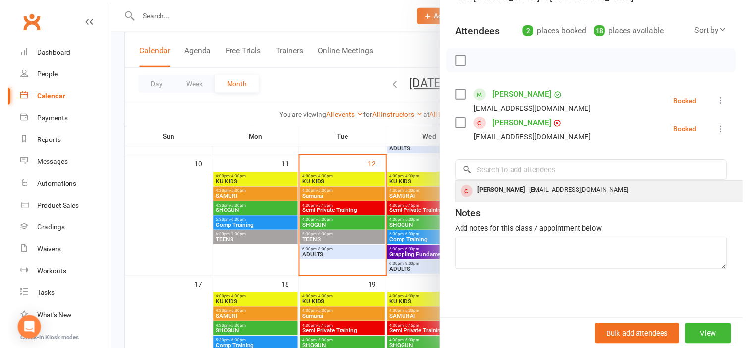
scroll to position [95, 0]
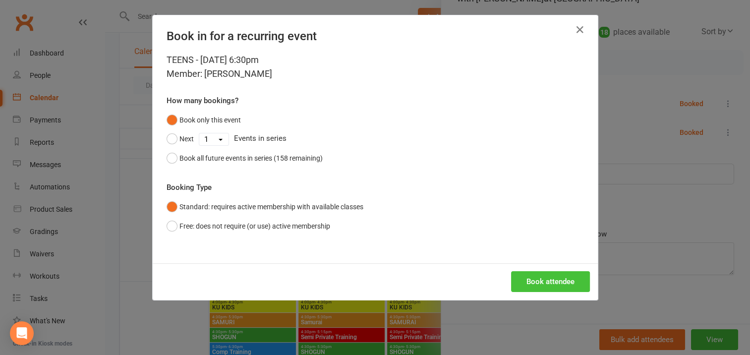
click at [549, 277] on button "Book attendee" at bounding box center [550, 281] width 79 height 21
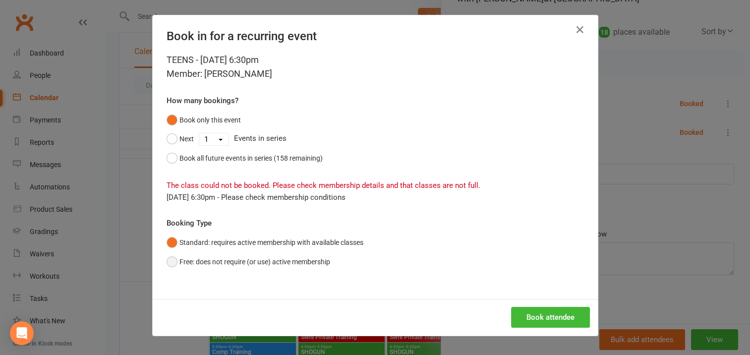
click at [167, 259] on button "Free: does not require (or use) active membership" at bounding box center [249, 261] width 164 height 19
click at [543, 316] on button "Book attendee" at bounding box center [550, 317] width 79 height 21
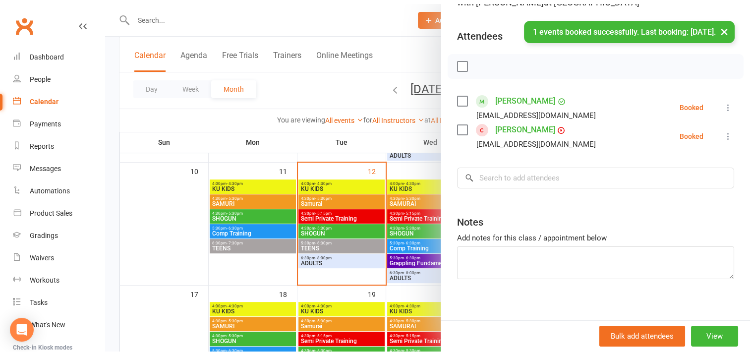
scroll to position [103, 0]
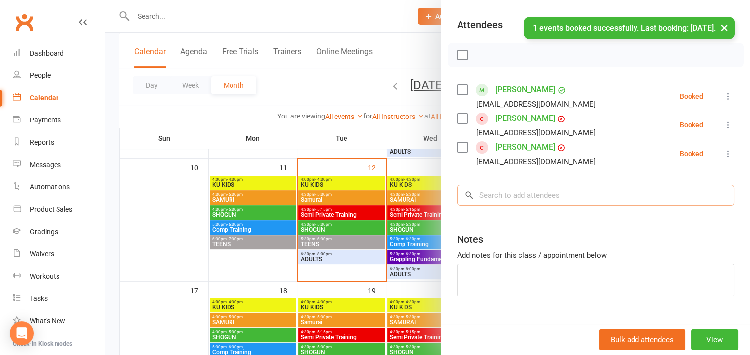
click at [479, 194] on input "search" at bounding box center [595, 195] width 277 height 21
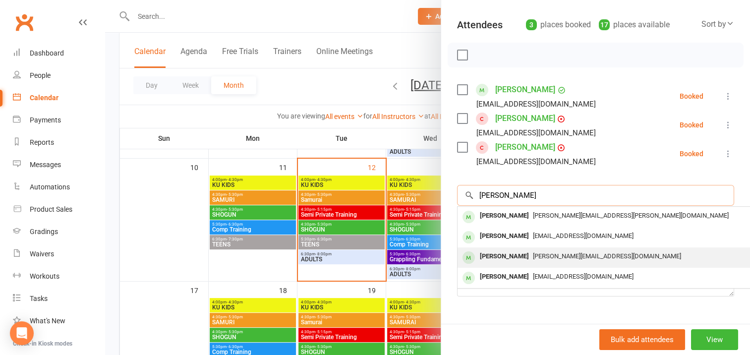
type input "liam"
click at [498, 254] on div "Liam Applegarth" at bounding box center [504, 256] width 57 height 14
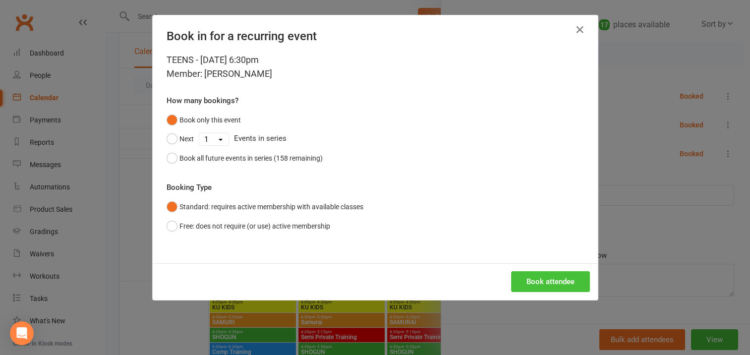
click at [536, 279] on button "Book attendee" at bounding box center [550, 281] width 79 height 21
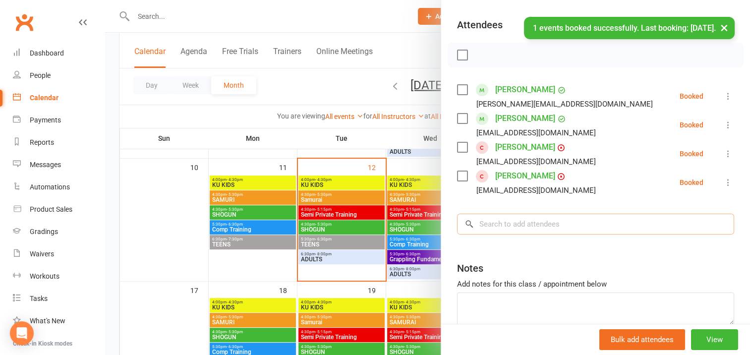
click at [491, 223] on input "search" at bounding box center [595, 224] width 277 height 21
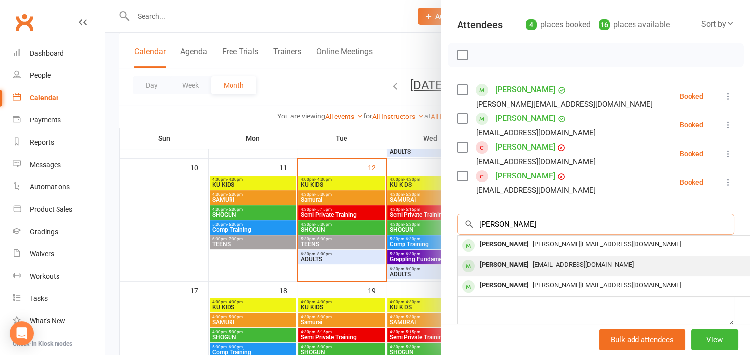
type input "isabelle"
click at [496, 263] on div "Isabelle Brown" at bounding box center [504, 265] width 57 height 14
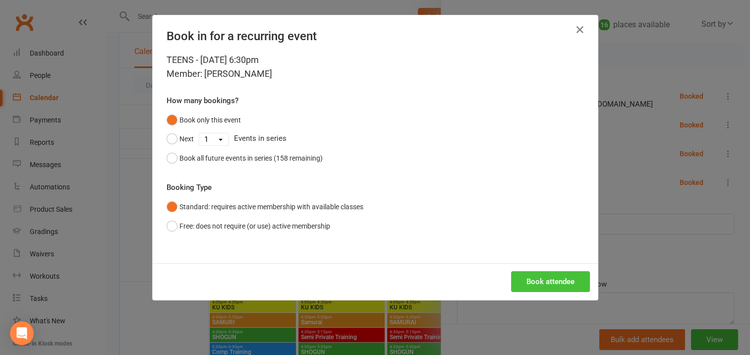
click at [541, 280] on button "Book attendee" at bounding box center [550, 281] width 79 height 21
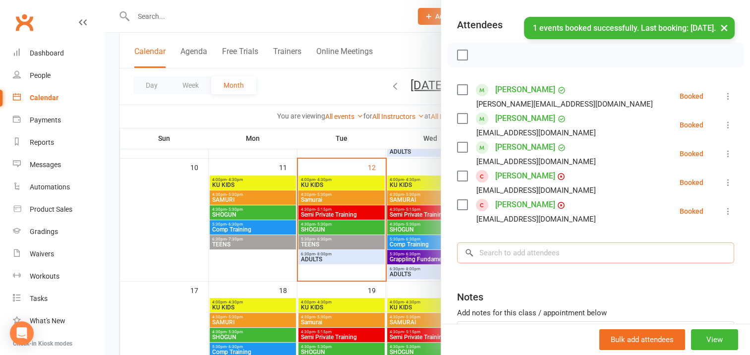
click at [492, 252] on input "search" at bounding box center [595, 252] width 277 height 21
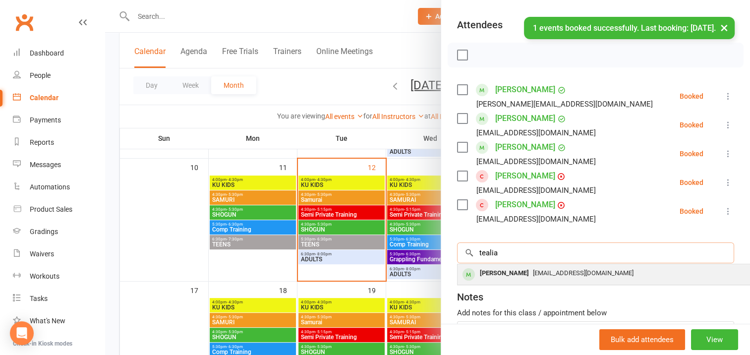
type input "tealia"
click at [491, 270] on div "Tealia Snelling" at bounding box center [504, 273] width 57 height 14
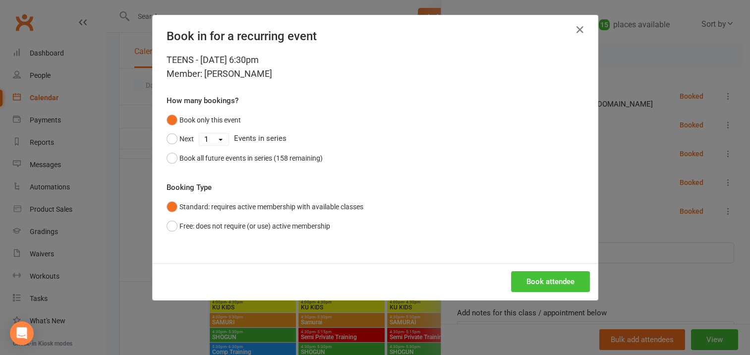
click at [520, 274] on button "Book attendee" at bounding box center [550, 281] width 79 height 21
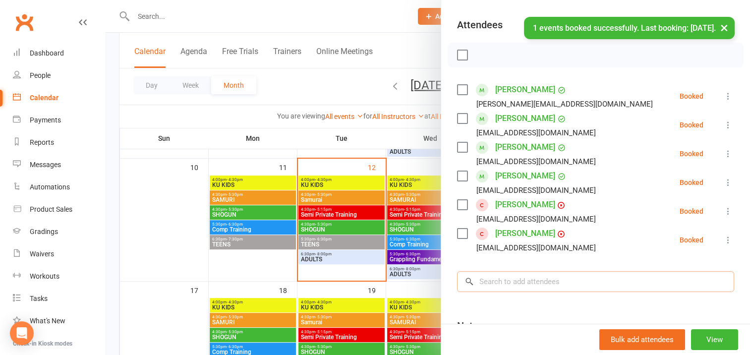
click at [487, 278] on input "search" at bounding box center [595, 281] width 277 height 21
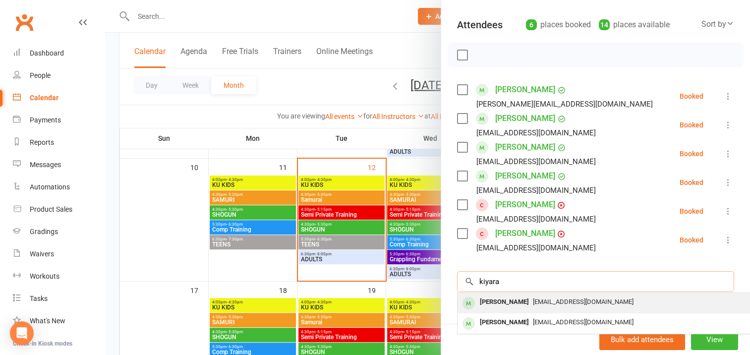
type input "kiyara"
click at [508, 299] on div "Kiyara Snelling" at bounding box center [504, 302] width 57 height 14
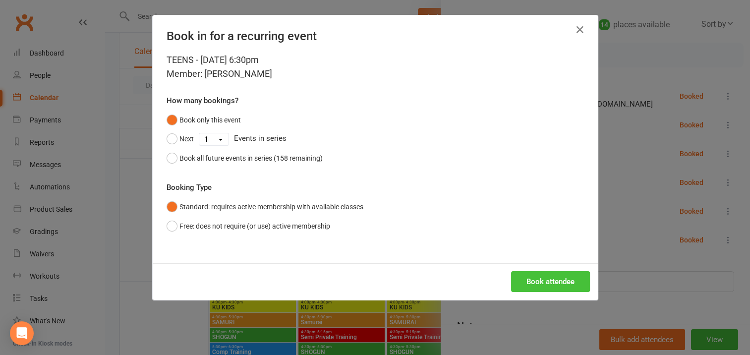
click at [537, 275] on button "Book attendee" at bounding box center [550, 281] width 79 height 21
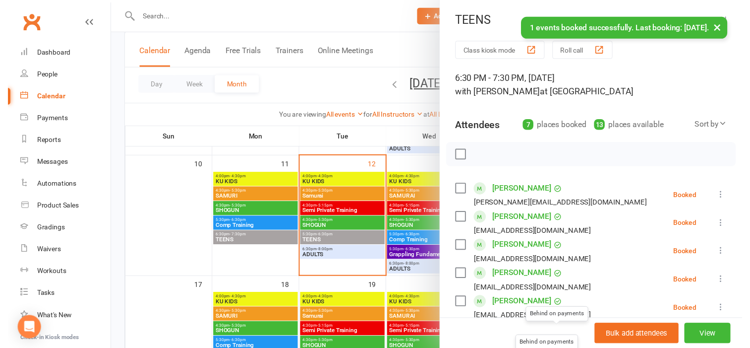
scroll to position [0, 0]
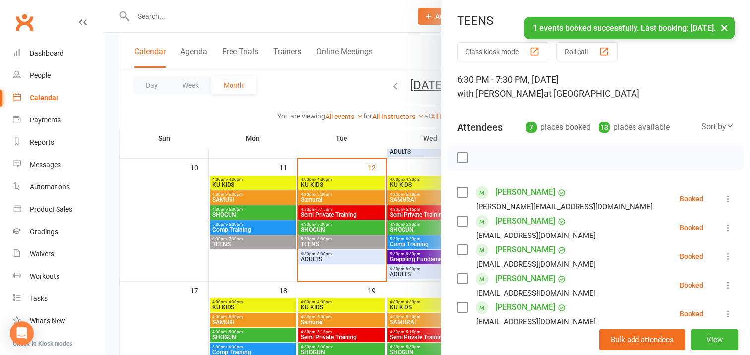
click at [459, 159] on label at bounding box center [462, 158] width 10 height 10
click at [483, 158] on icon "button" at bounding box center [483, 158] width 1 height 1
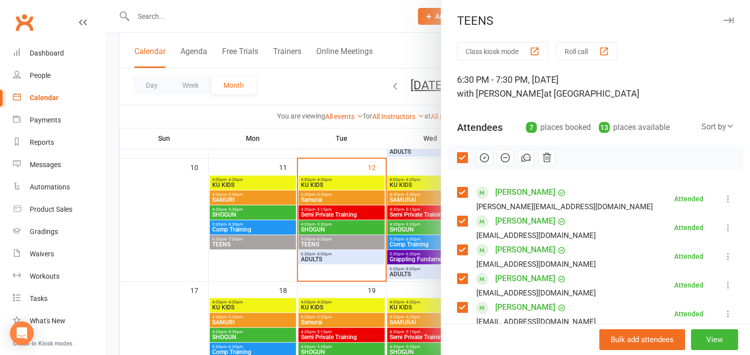
click at [723, 21] on icon "button" at bounding box center [728, 20] width 10 height 6
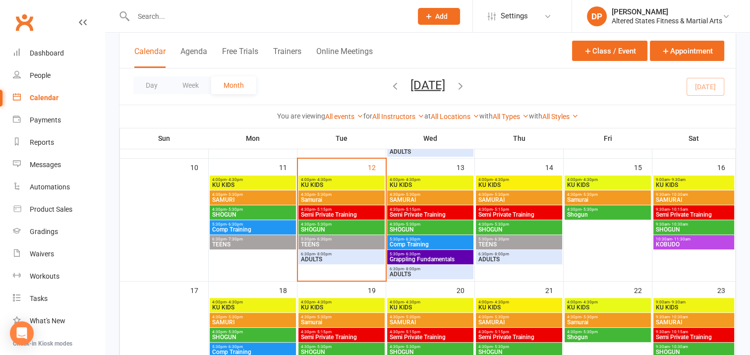
click at [262, 227] on span "Comp Training" at bounding box center [253, 230] width 82 height 6
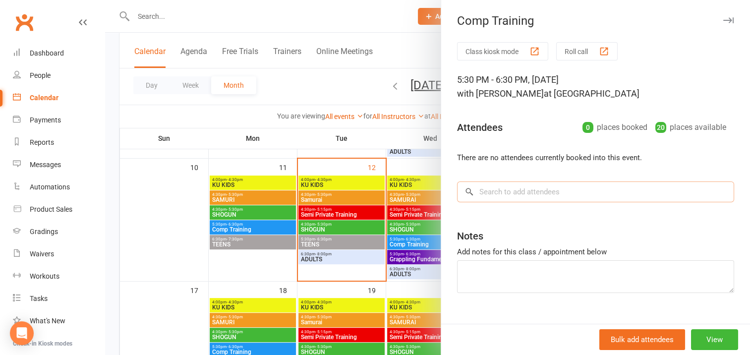
click at [474, 187] on input "search" at bounding box center [595, 191] width 277 height 21
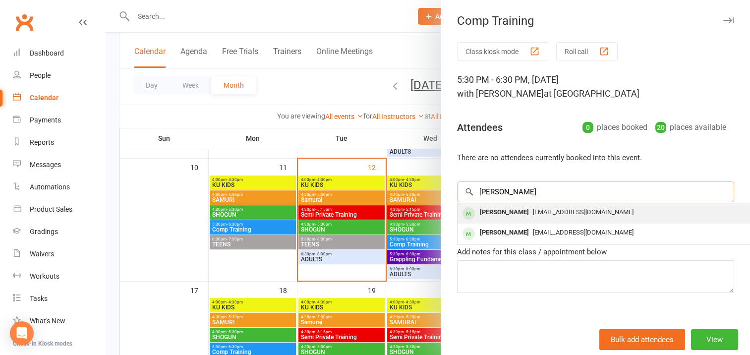
type input "adam"
click at [497, 212] on div "Adam Turner" at bounding box center [504, 212] width 57 height 14
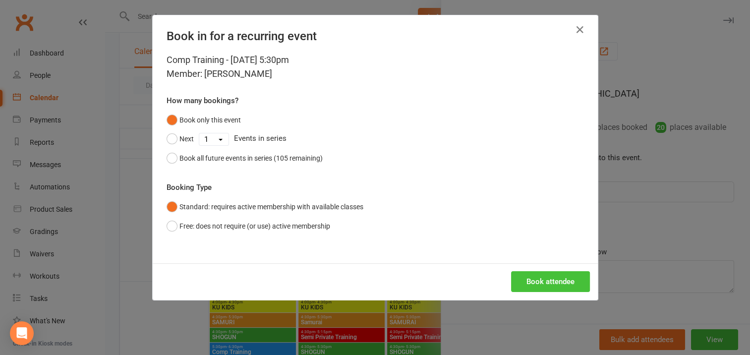
click at [536, 278] on button "Book attendee" at bounding box center [550, 281] width 79 height 21
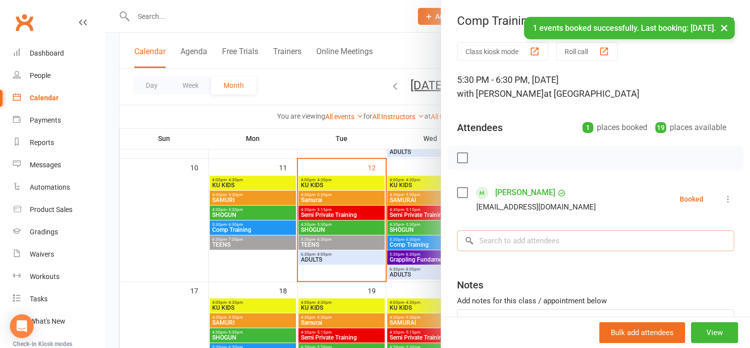
click at [484, 238] on input "search" at bounding box center [595, 240] width 277 height 21
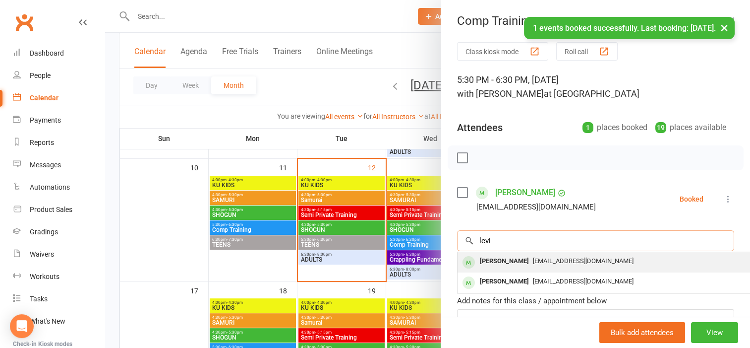
type input "levi"
click at [497, 259] on div "Levi Turner" at bounding box center [504, 261] width 57 height 14
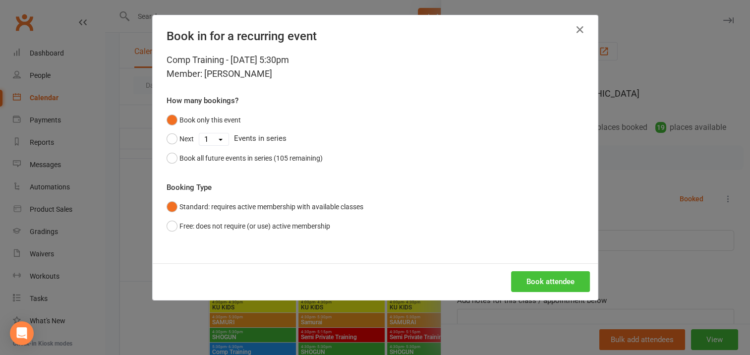
click at [533, 282] on button "Book attendee" at bounding box center [550, 281] width 79 height 21
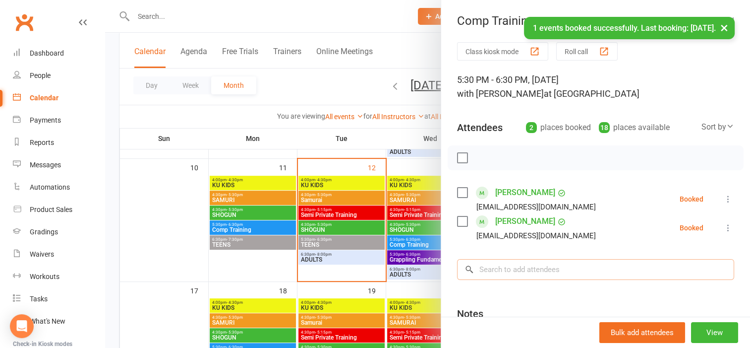
click at [490, 266] on input "search" at bounding box center [595, 269] width 277 height 21
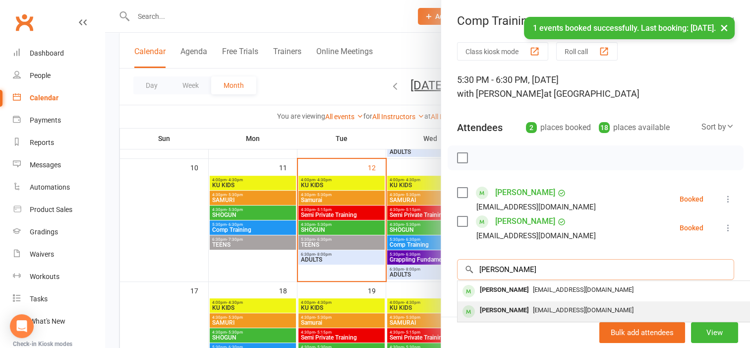
type input "felix"
click at [494, 305] on div "Felix Sharpe" at bounding box center [504, 310] width 57 height 14
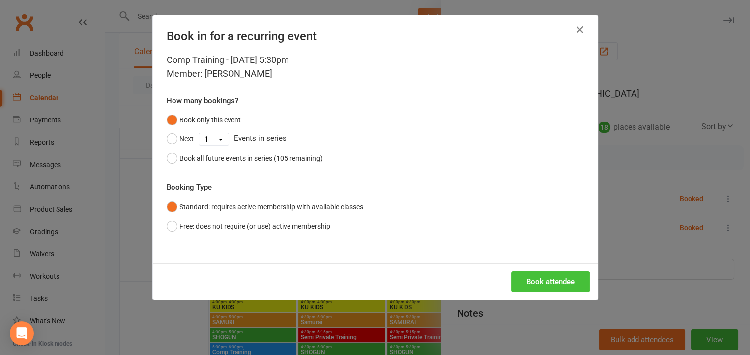
click at [531, 280] on button "Book attendee" at bounding box center [550, 281] width 79 height 21
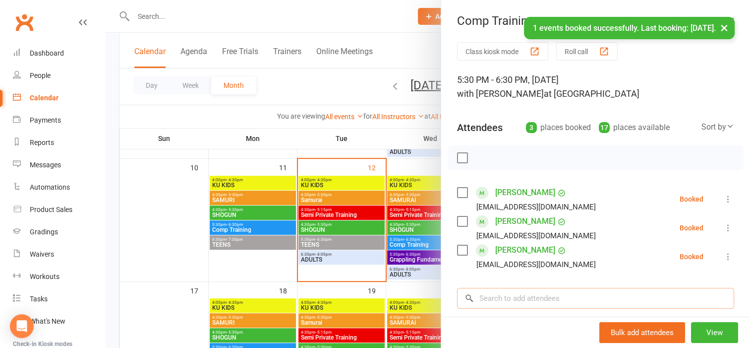
click at [487, 295] on input "search" at bounding box center [595, 298] width 277 height 21
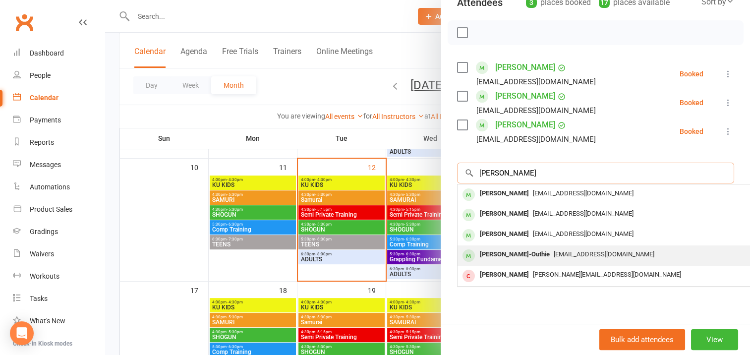
type input "thomas"
click at [511, 247] on div "Thomas Brown-Outhie" at bounding box center [515, 254] width 78 height 14
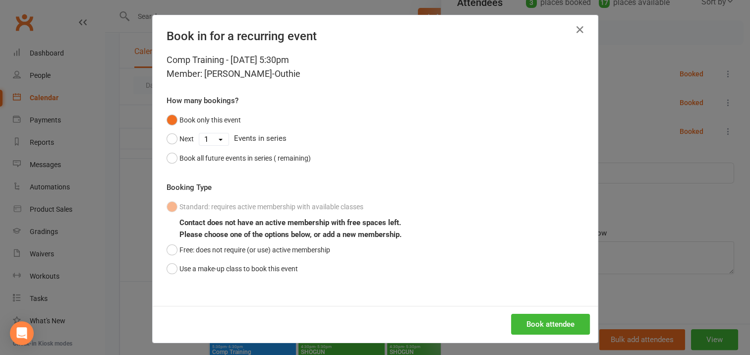
scroll to position [124, 0]
click at [538, 323] on button "Book attendee" at bounding box center [550, 324] width 79 height 21
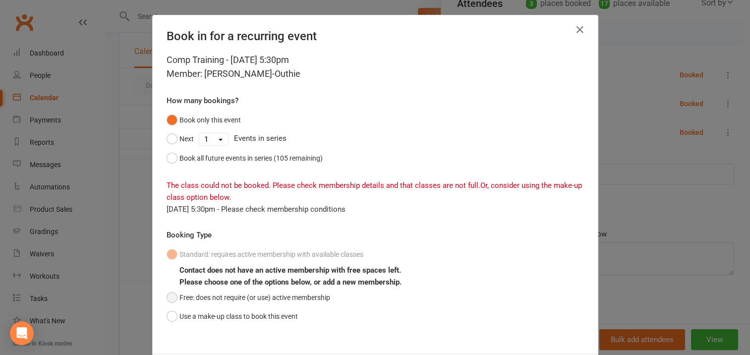
click at [167, 295] on button "Free: does not require (or use) active membership" at bounding box center [249, 297] width 164 height 19
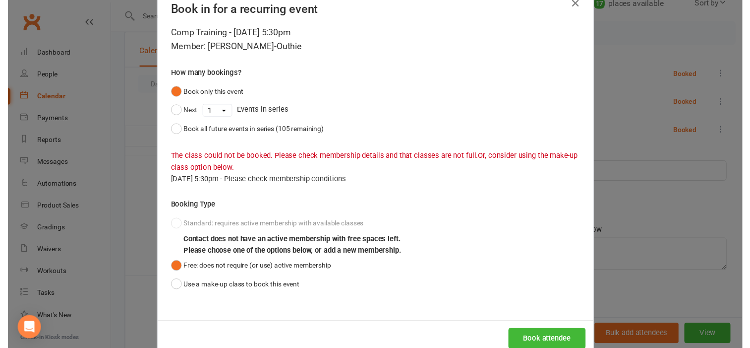
scroll to position [50, 0]
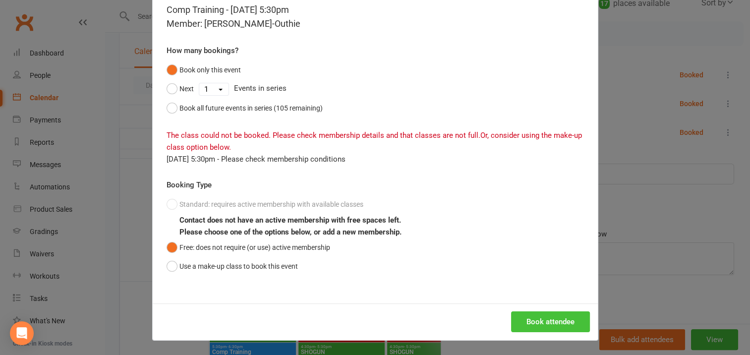
click at [560, 323] on button "Book attendee" at bounding box center [550, 321] width 79 height 21
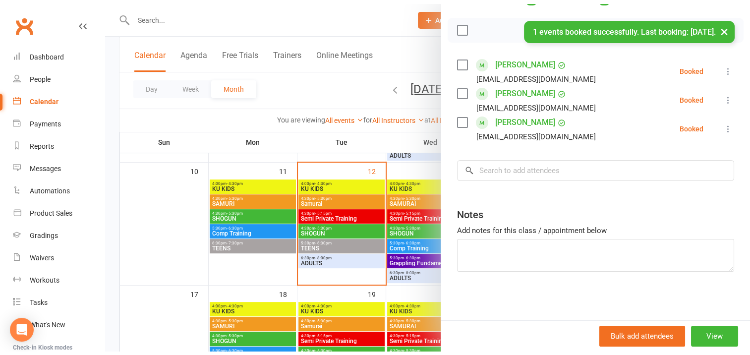
scroll to position [131, 0]
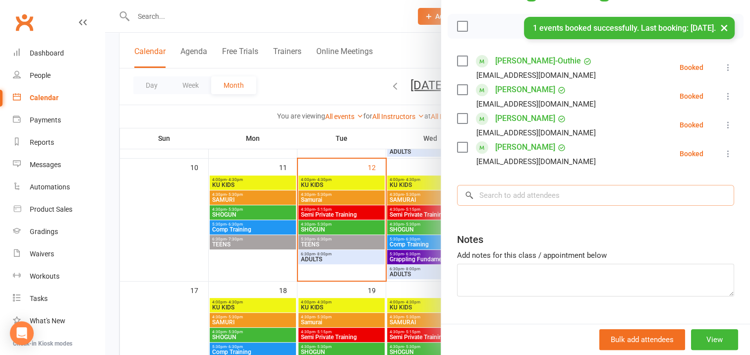
click at [483, 197] on input "search" at bounding box center [595, 195] width 277 height 21
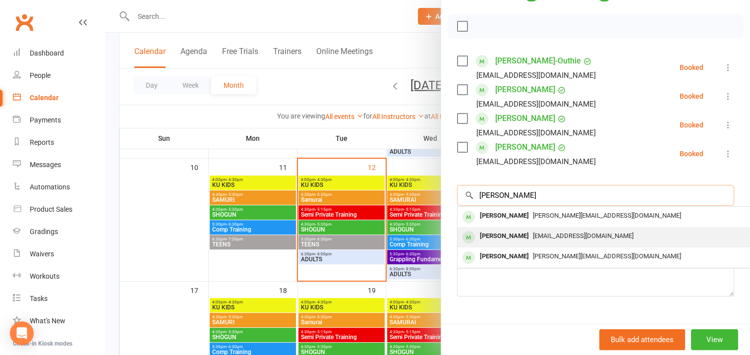
type input "isabelle"
click at [508, 235] on div "Isabelle Brown" at bounding box center [504, 236] width 57 height 14
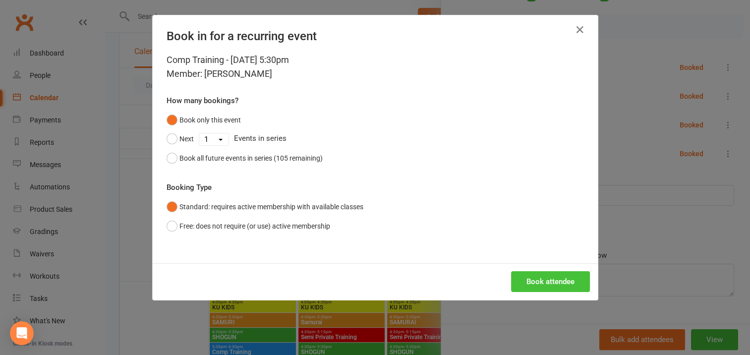
click at [529, 274] on button "Book attendee" at bounding box center [550, 281] width 79 height 21
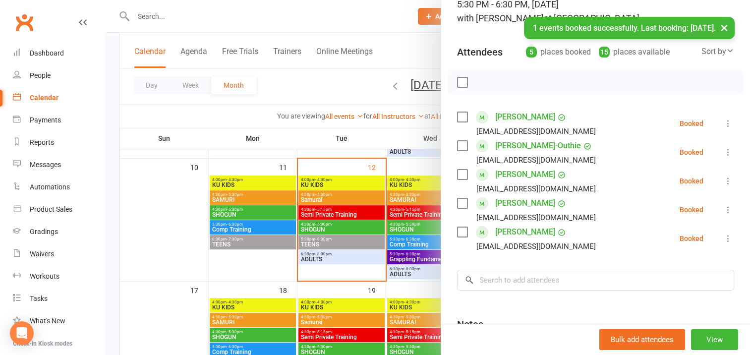
scroll to position [0, 0]
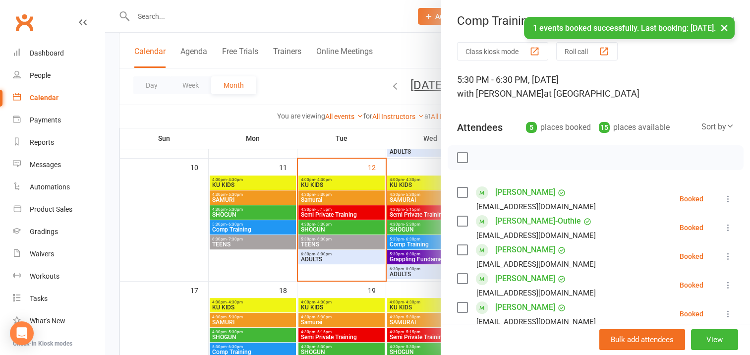
click at [457, 156] on label at bounding box center [462, 158] width 10 height 10
drag, startPoint x: 480, startPoint y: 155, endPoint x: 424, endPoint y: 26, distance: 140.1
click at [480, 155] on icon "button" at bounding box center [484, 157] width 11 height 11
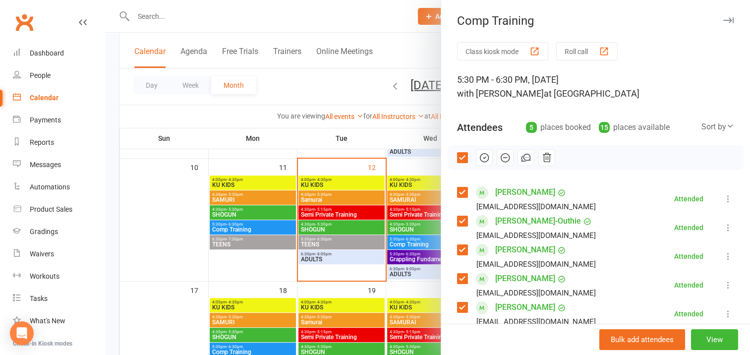
click at [723, 20] on icon "button" at bounding box center [728, 20] width 10 height 6
